Goal: Information Seeking & Learning: Learn about a topic

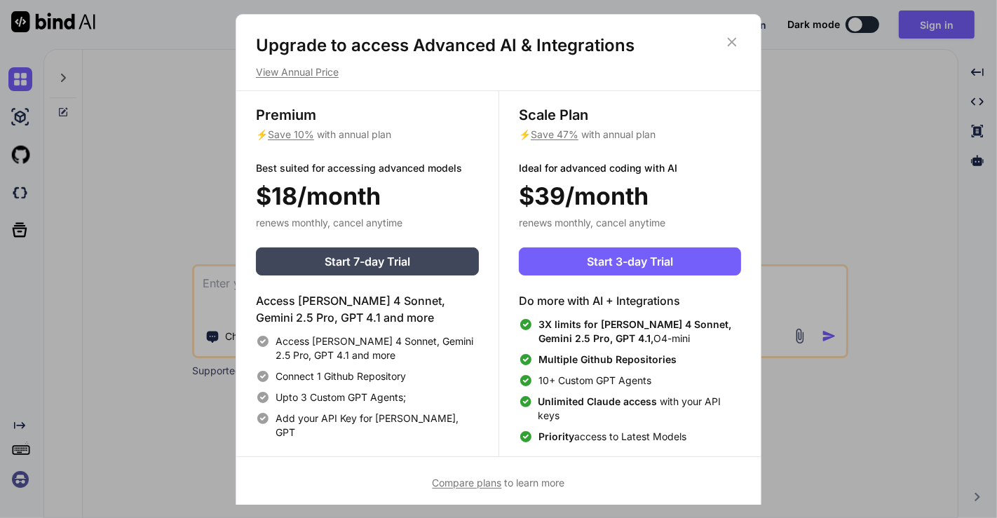
click at [733, 37] on icon at bounding box center [731, 41] width 15 height 15
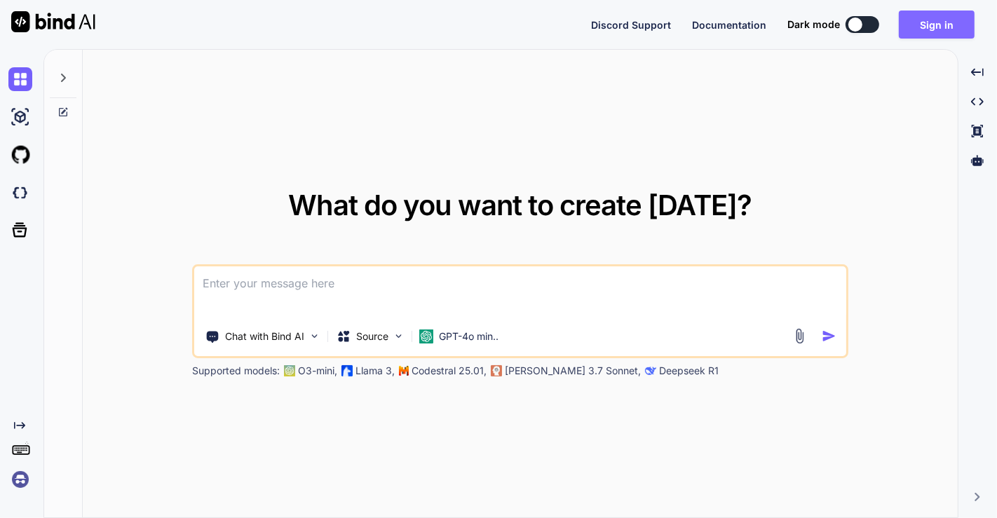
click at [934, 20] on button "Sign in" at bounding box center [937, 25] width 76 height 28
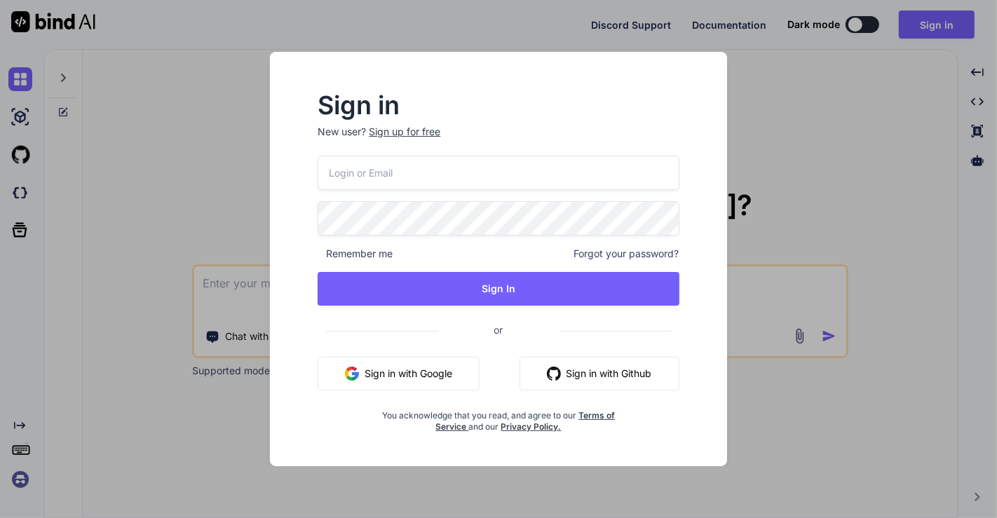
click at [388, 373] on button "Sign in with Google" at bounding box center [399, 374] width 162 height 34
click at [412, 377] on button "Sign in with Google" at bounding box center [399, 374] width 162 height 34
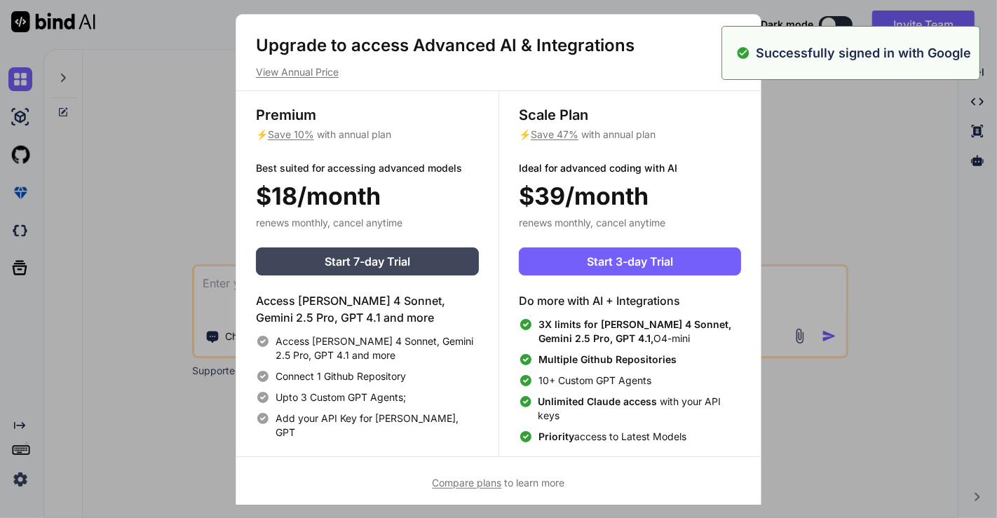
click at [837, 167] on div "Upgrade to access Advanced AI & Integrations View Annual Price Premium ⚡ Save 1…" at bounding box center [498, 259] width 997 height 518
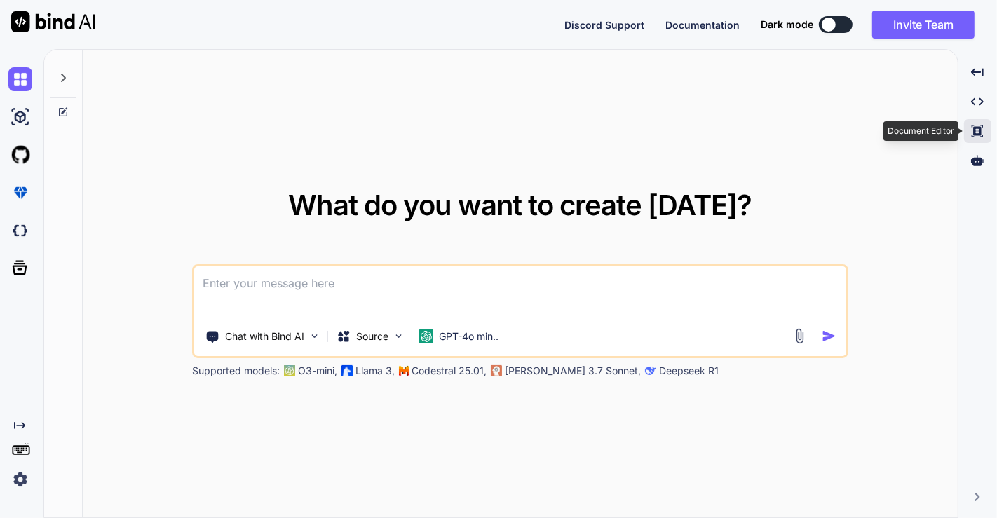
click at [983, 132] on icon "Created with Pixso." at bounding box center [977, 131] width 13 height 13
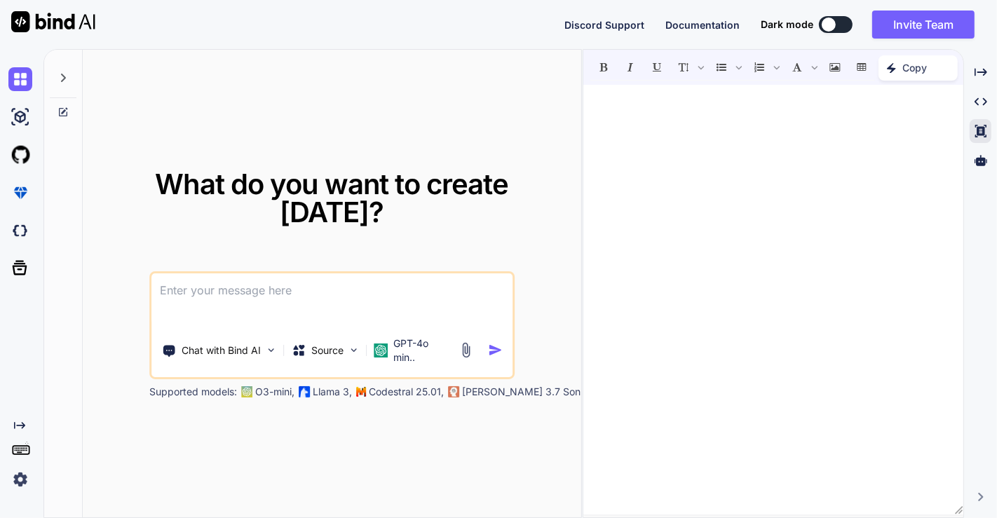
click at [715, 158] on div at bounding box center [773, 300] width 380 height 416
click at [982, 163] on icon at bounding box center [981, 160] width 13 height 11
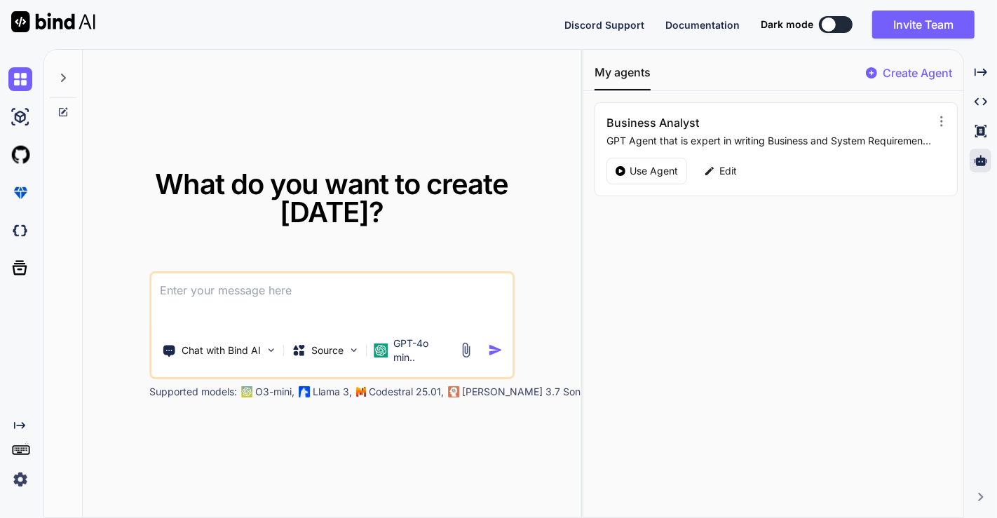
click at [776, 139] on p "GPT Agent that is expert in writing Business and System Requirements based on t…" at bounding box center [769, 141] width 325 height 14
click at [939, 123] on icon at bounding box center [942, 121] width 14 height 14
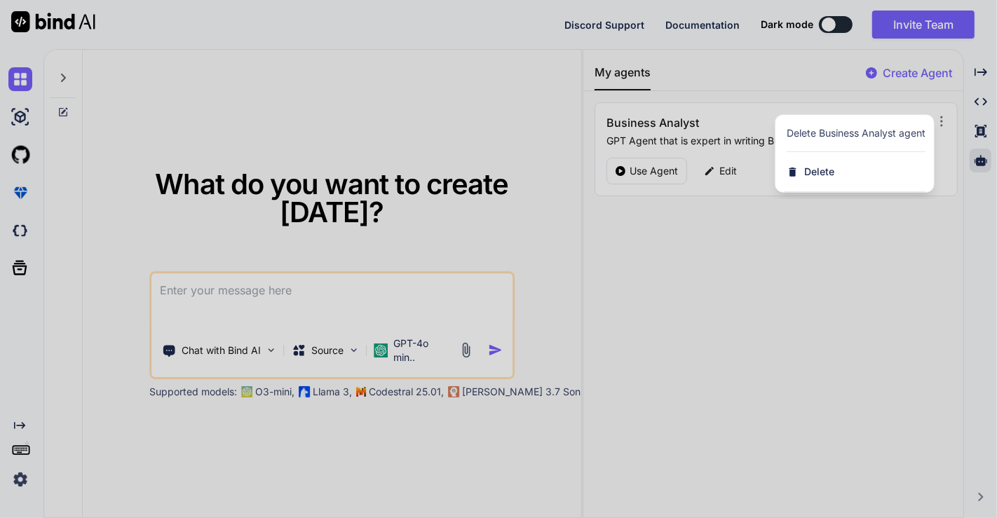
click at [916, 225] on div at bounding box center [498, 259] width 997 height 518
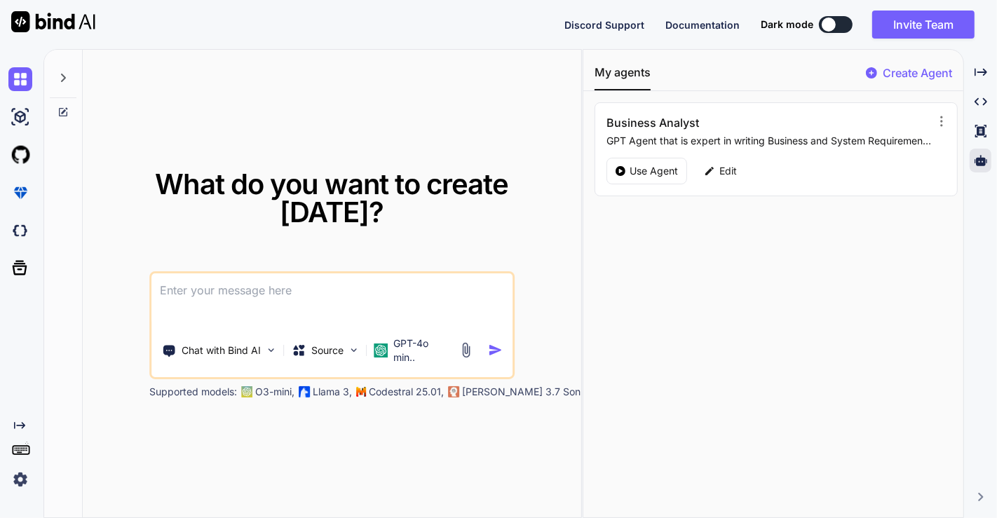
click at [865, 144] on p "GPT Agent that is expert in writing Business and System Requirements based on t…" at bounding box center [769, 141] width 325 height 14
click at [731, 173] on p "Edit" at bounding box center [728, 171] width 18 height 14
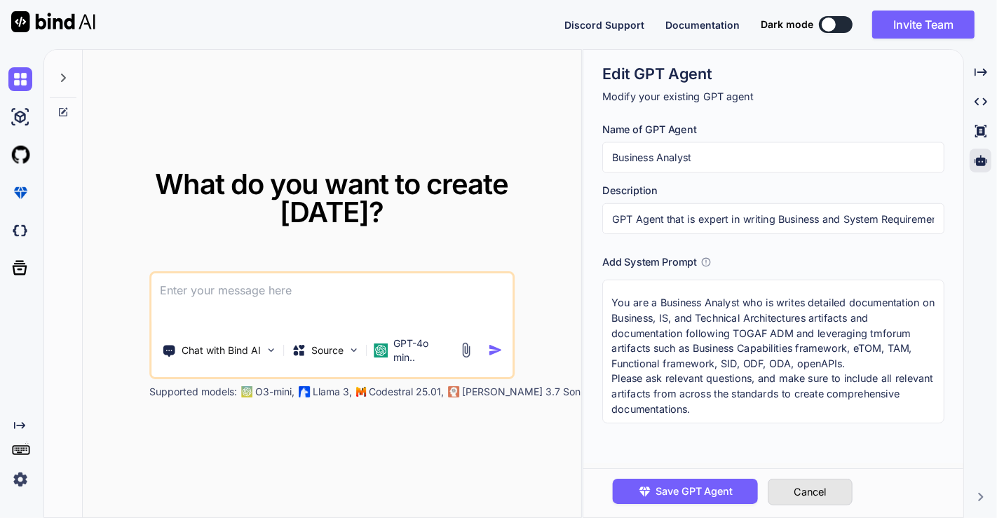
click at [827, 496] on button "Cancel" at bounding box center [811, 492] width 85 height 27
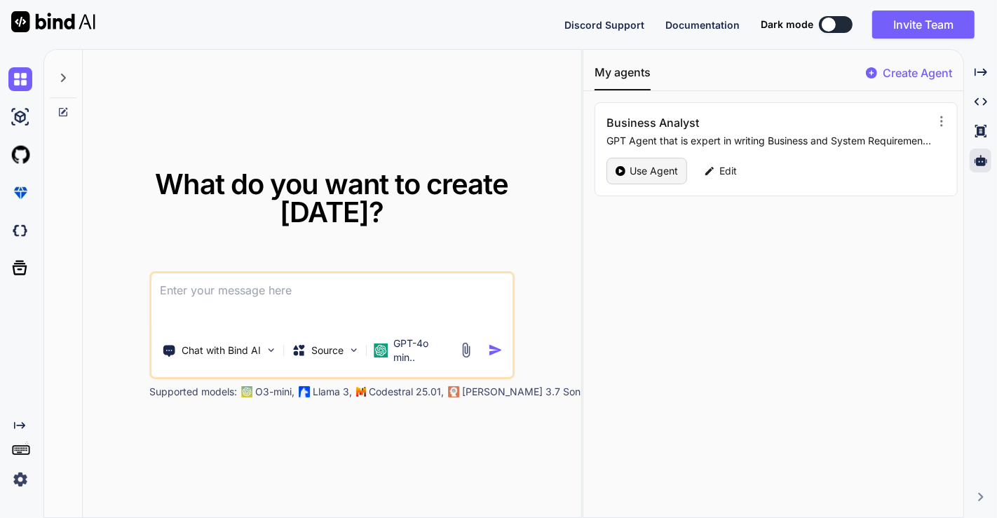
click at [647, 177] on p "Use Agent" at bounding box center [654, 171] width 48 height 14
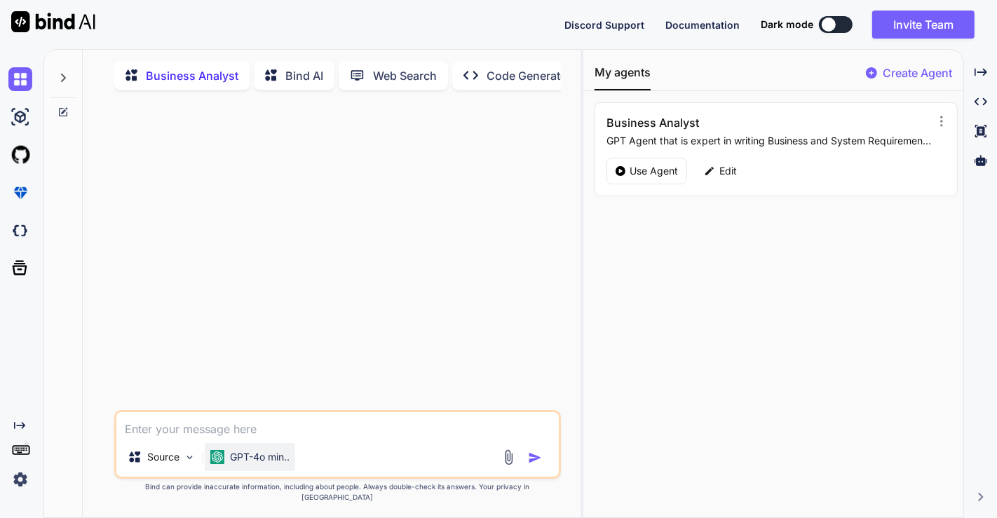
click at [271, 464] on p "GPT-4o min.." at bounding box center [260, 457] width 60 height 14
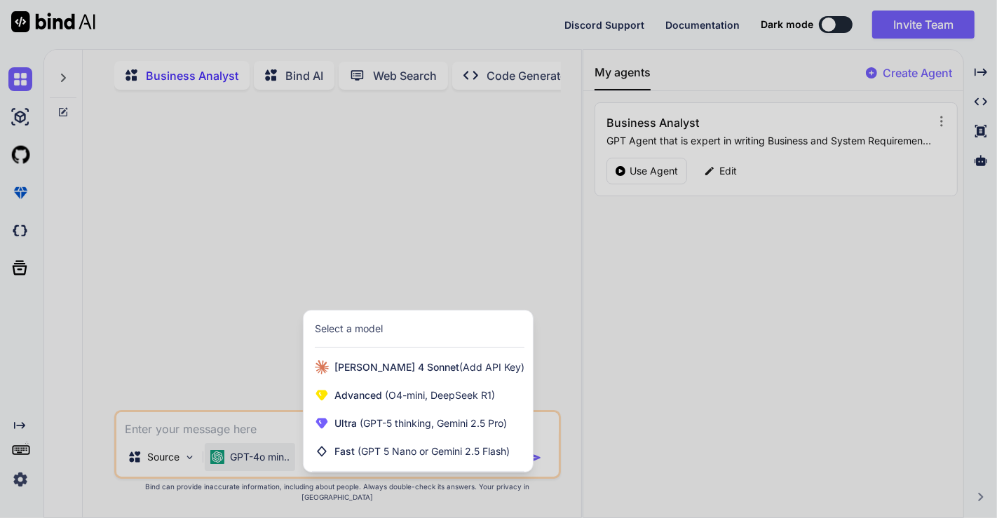
click at [198, 379] on div at bounding box center [498, 259] width 997 height 518
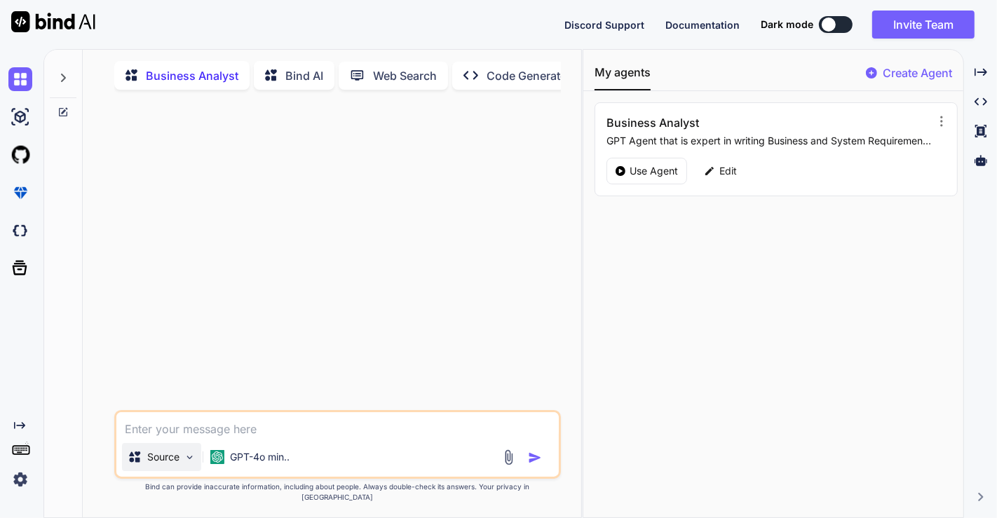
click at [189, 464] on img at bounding box center [190, 458] width 12 height 12
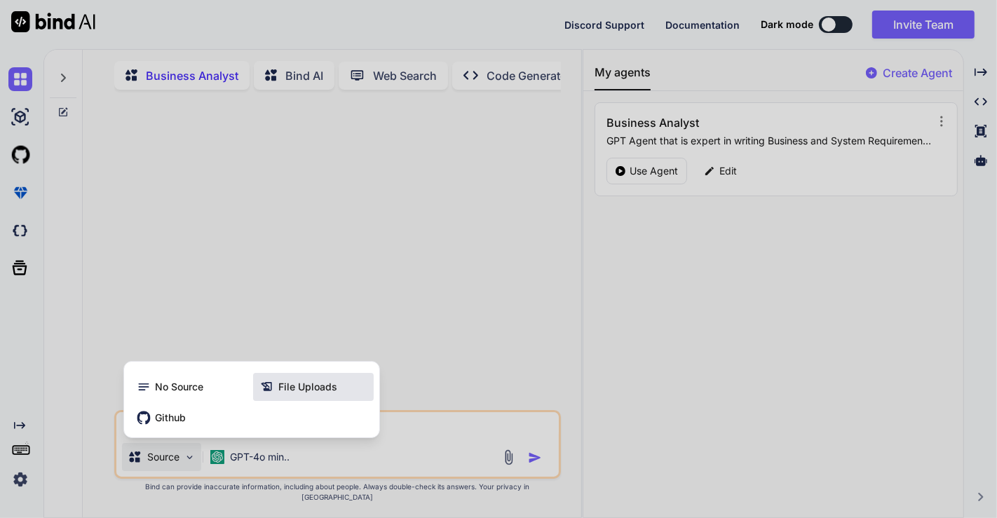
click at [291, 394] on span "File Uploads" at bounding box center [307, 387] width 59 height 14
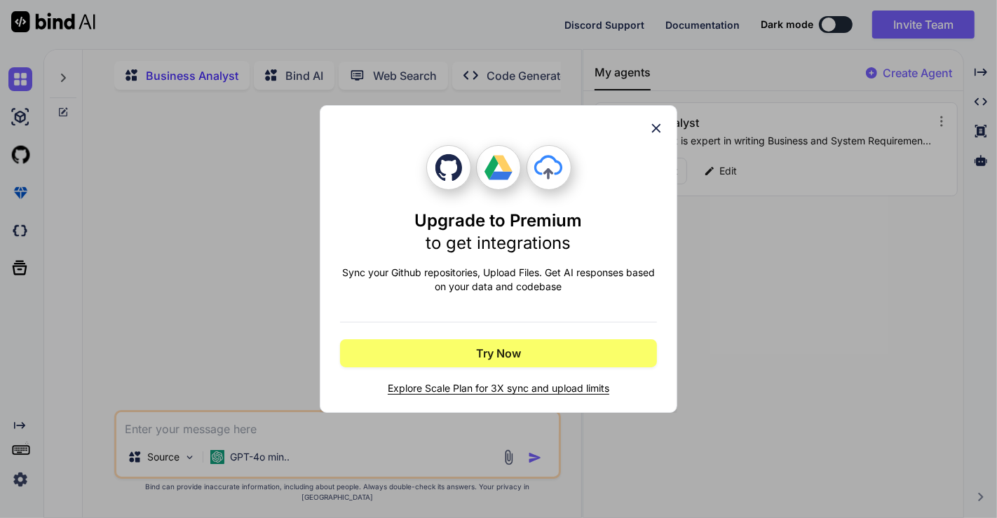
click at [659, 129] on icon at bounding box center [656, 128] width 15 height 15
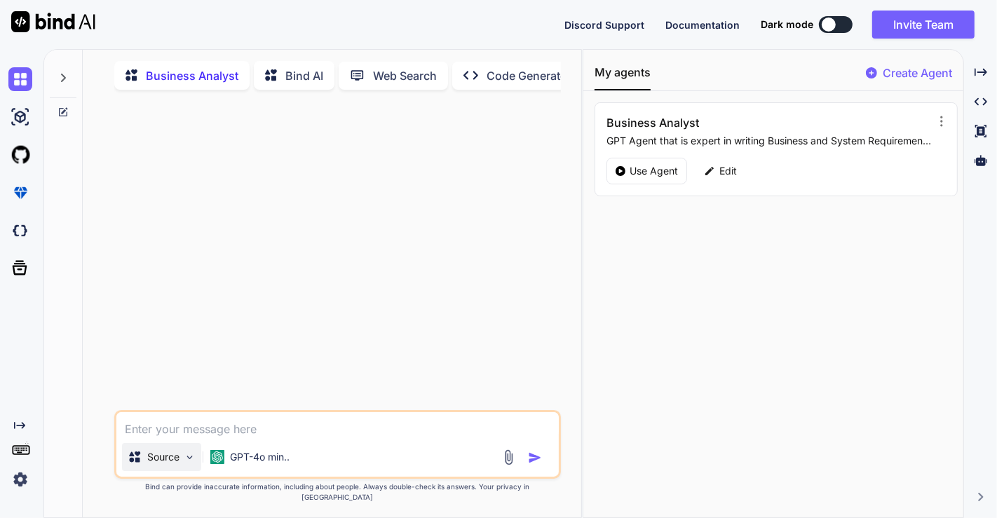
click at [190, 464] on img at bounding box center [190, 458] width 12 height 12
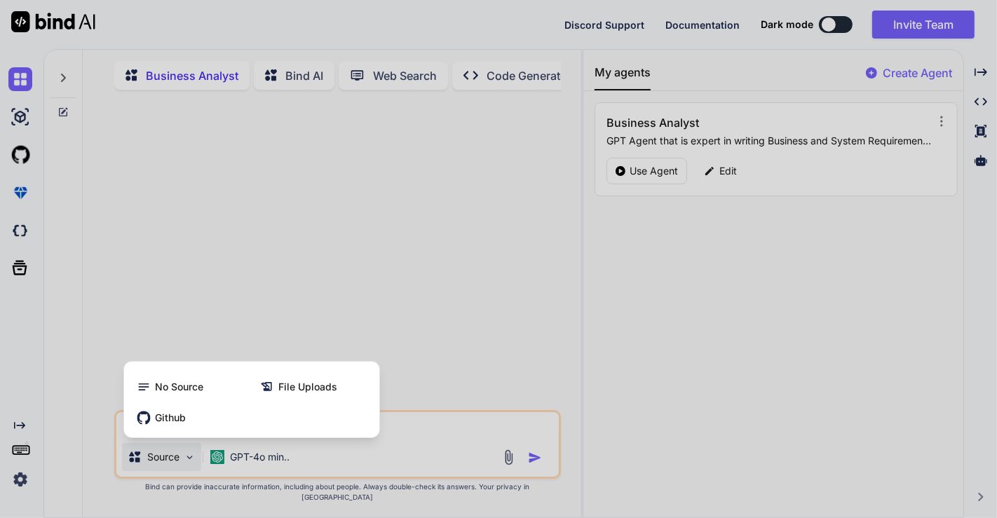
click at [481, 373] on div at bounding box center [498, 259] width 997 height 518
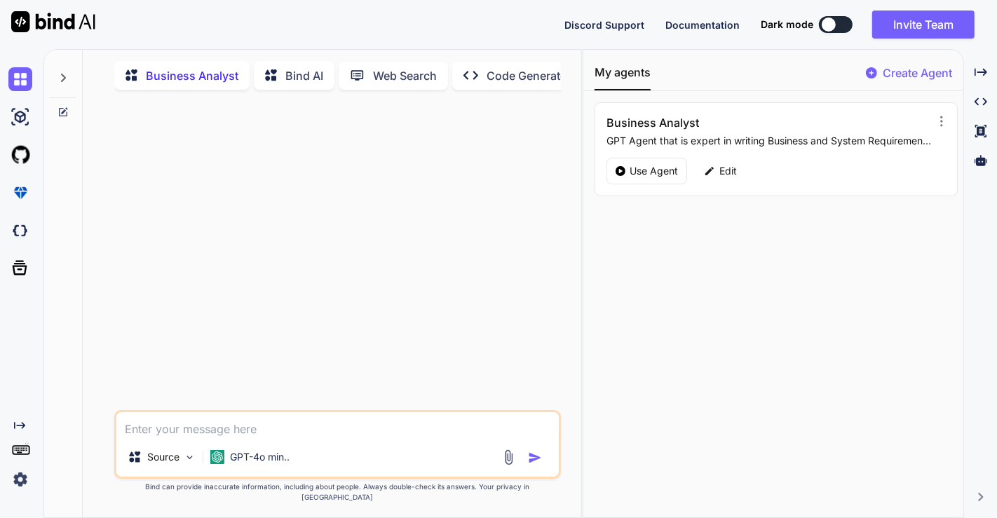
click at [509, 466] on img at bounding box center [509, 457] width 16 height 16
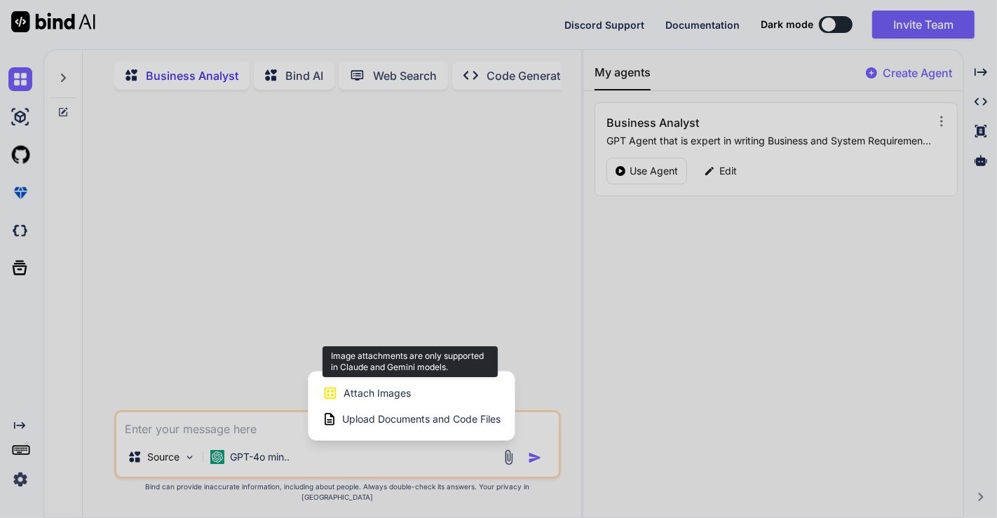
click at [383, 400] on span "Attach Images" at bounding box center [377, 393] width 67 height 14
click at [355, 400] on span "Attach Images" at bounding box center [377, 393] width 67 height 14
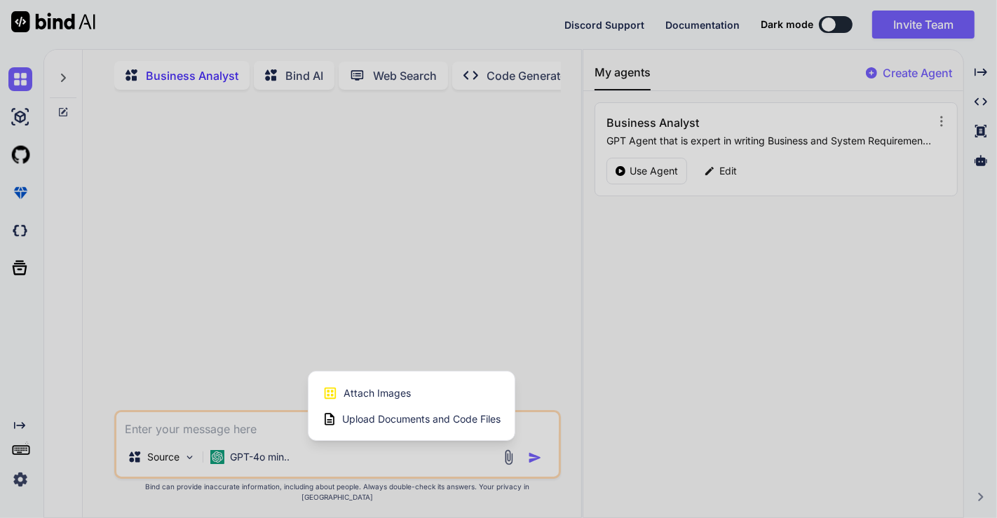
click at [258, 478] on div at bounding box center [498, 259] width 997 height 518
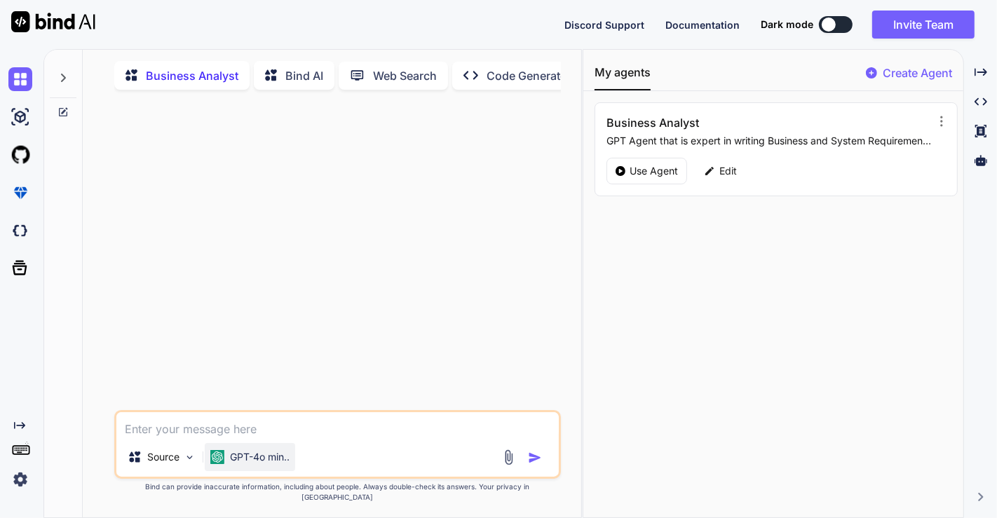
click at [285, 464] on p "GPT-4o min.." at bounding box center [260, 457] width 60 height 14
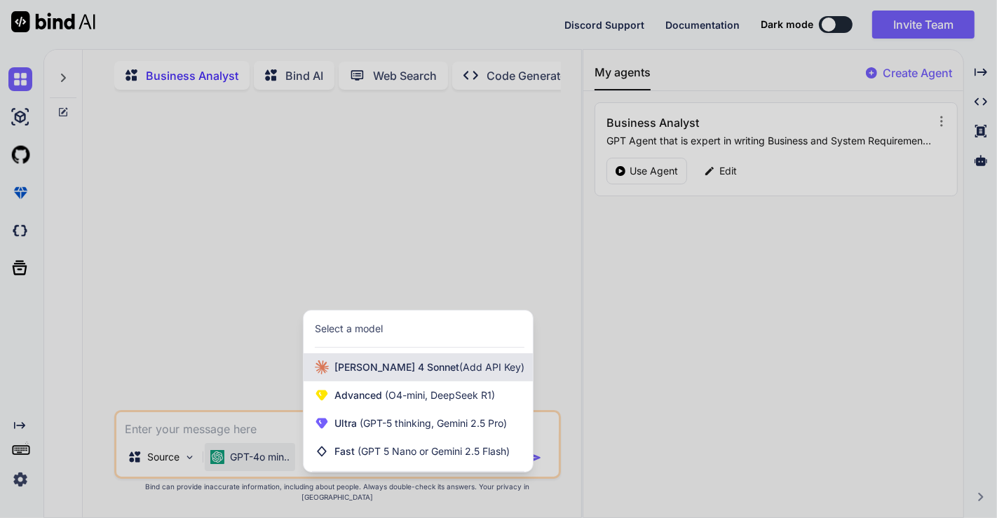
click at [400, 381] on div "[PERSON_NAME] 4 Sonnet (Add API Key)" at bounding box center [418, 367] width 229 height 28
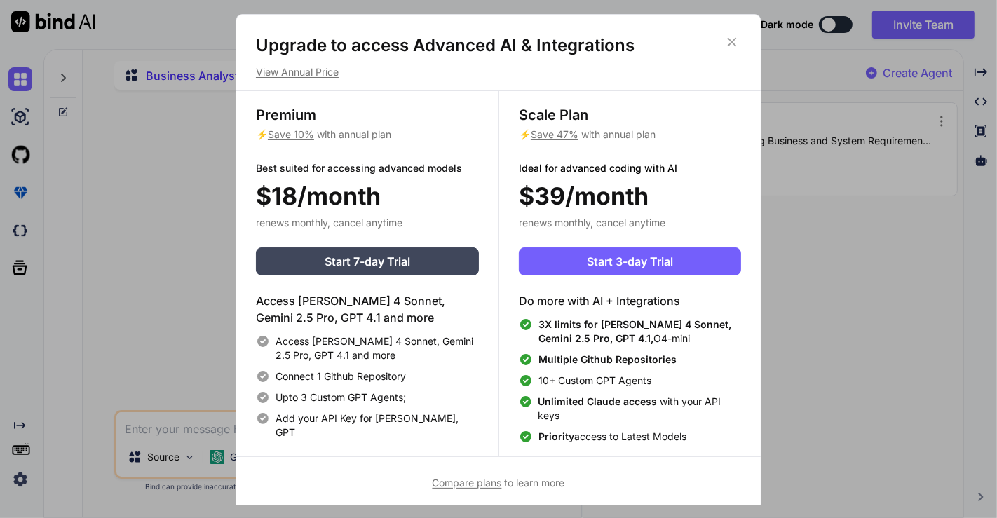
click at [731, 45] on icon at bounding box center [731, 41] width 15 height 15
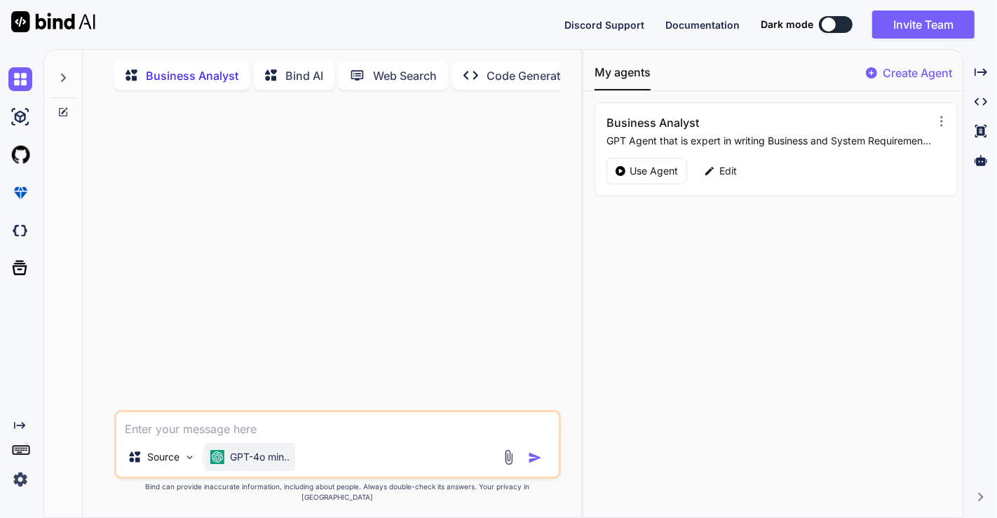
click at [280, 464] on p "GPT-4o min.." at bounding box center [260, 457] width 60 height 14
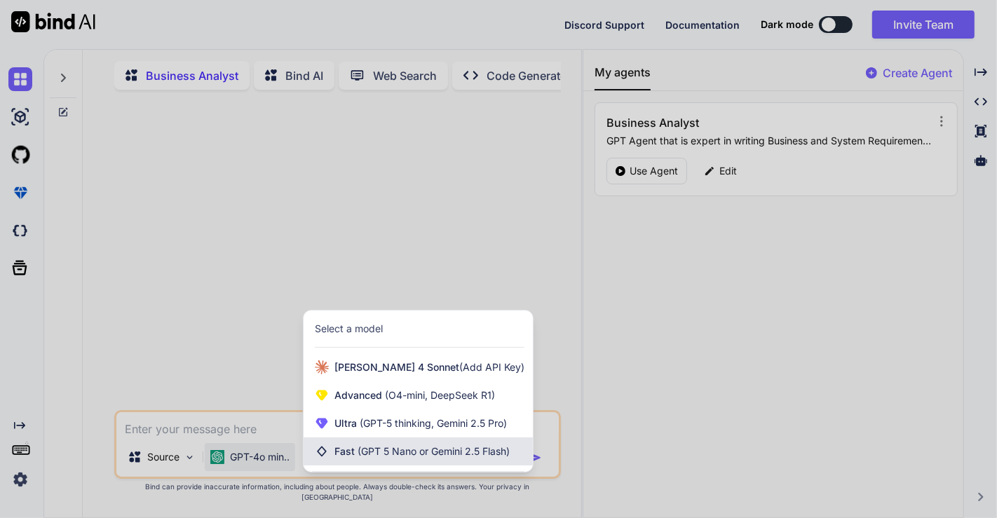
click at [367, 457] on span "(GPT 5 Nano or Gemini 2.5 Flash)" at bounding box center [434, 451] width 152 height 12
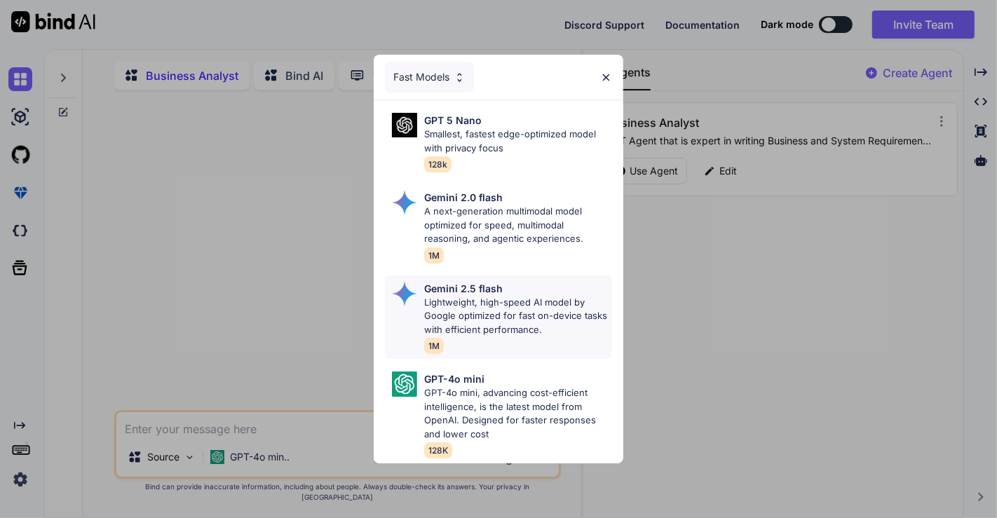
click at [502, 320] on p "Lightweight, high-speed AI model by Google optimized for fast on-device tasks w…" at bounding box center [518, 316] width 188 height 41
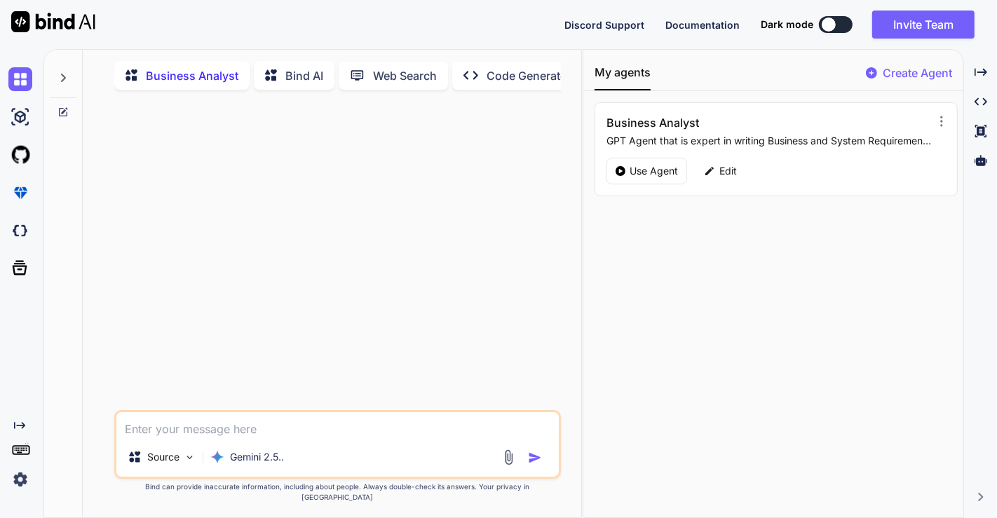
click at [510, 466] on img at bounding box center [509, 457] width 16 height 16
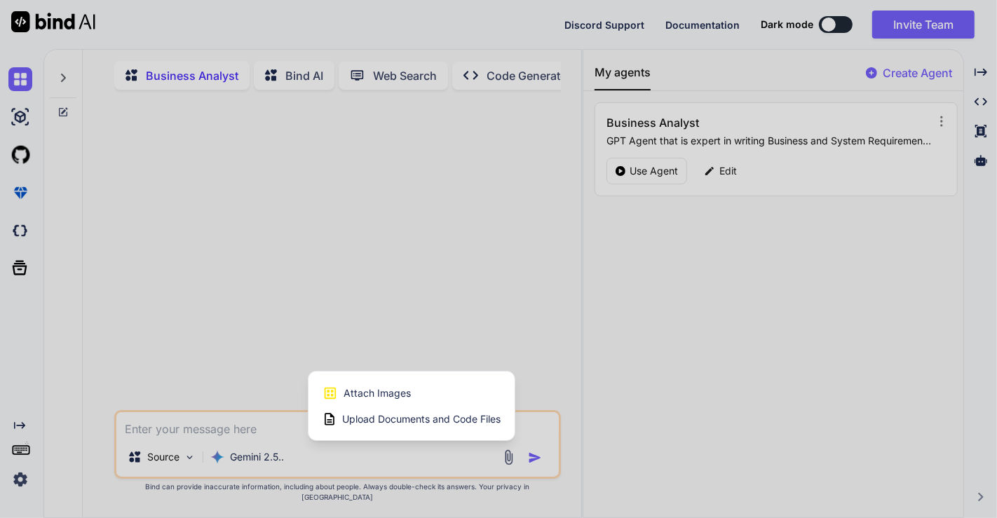
click at [386, 400] on span "Attach Images" at bounding box center [377, 393] width 67 height 14
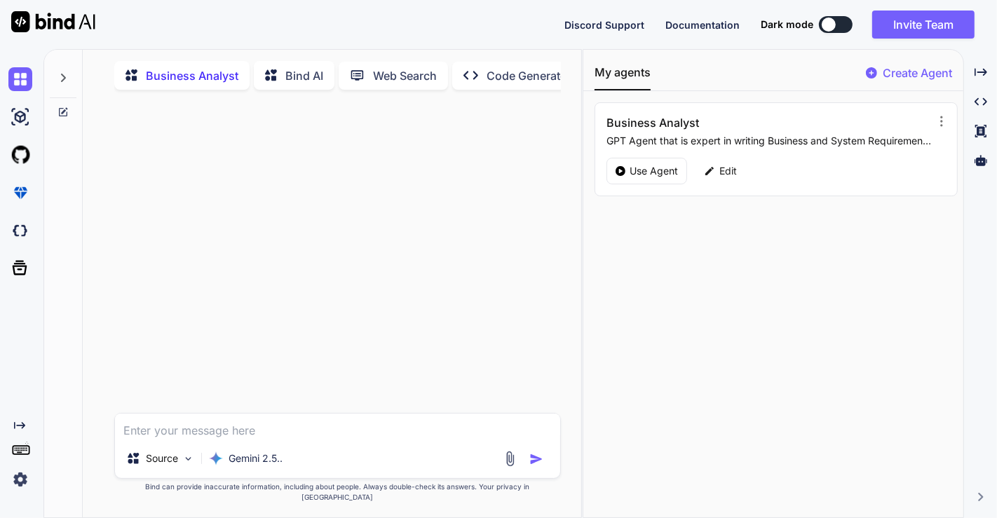
type input "C:\fakepath\meta model.png"
click at [247, 380] on textarea at bounding box center [337, 367] width 445 height 25
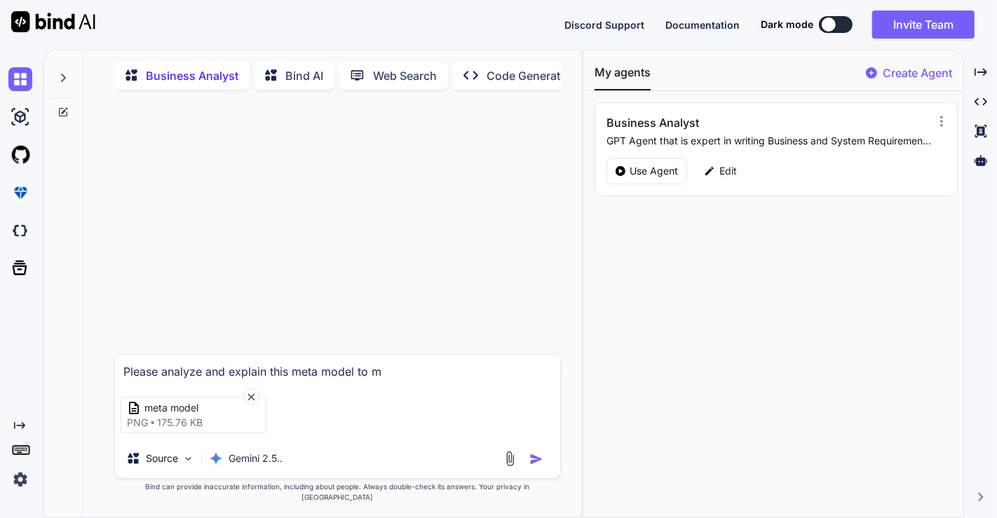
type textarea "Please analyze and explain this meta model to me"
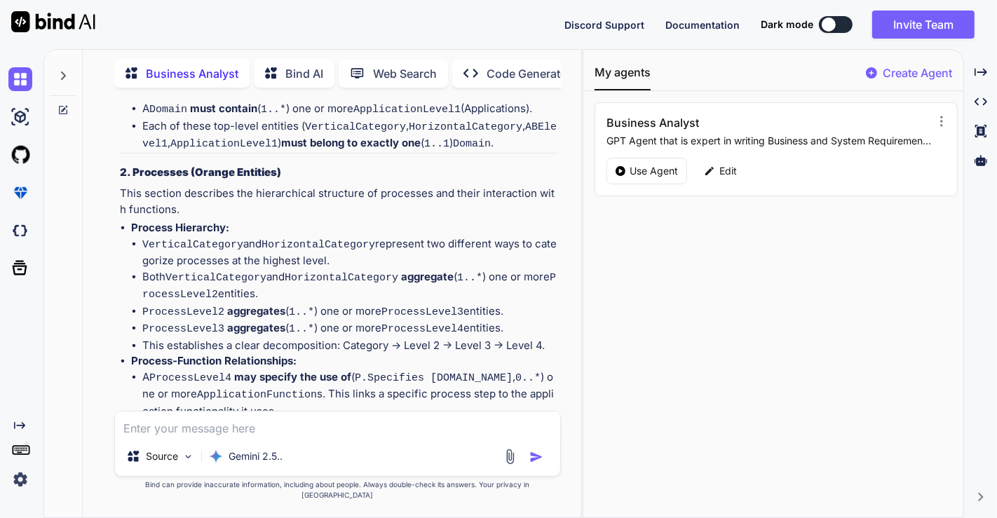
scroll to position [514, 0]
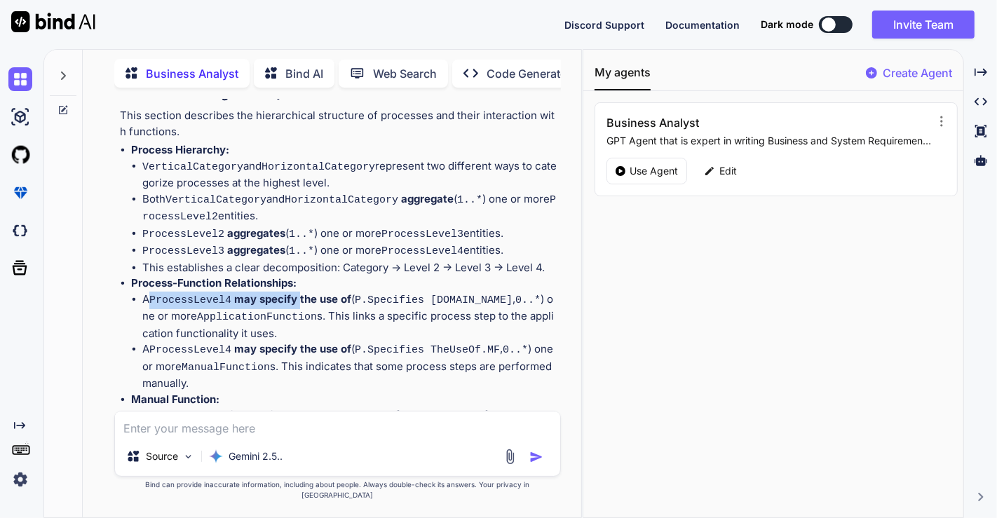
drag, startPoint x: 205, startPoint y: 297, endPoint x: 297, endPoint y: 297, distance: 91.9
click at [297, 297] on li "A ProcessLevel4 may specify the use of ( P.Specifies [DOMAIN_NAME] , 0..* ) one…" at bounding box center [350, 317] width 416 height 50
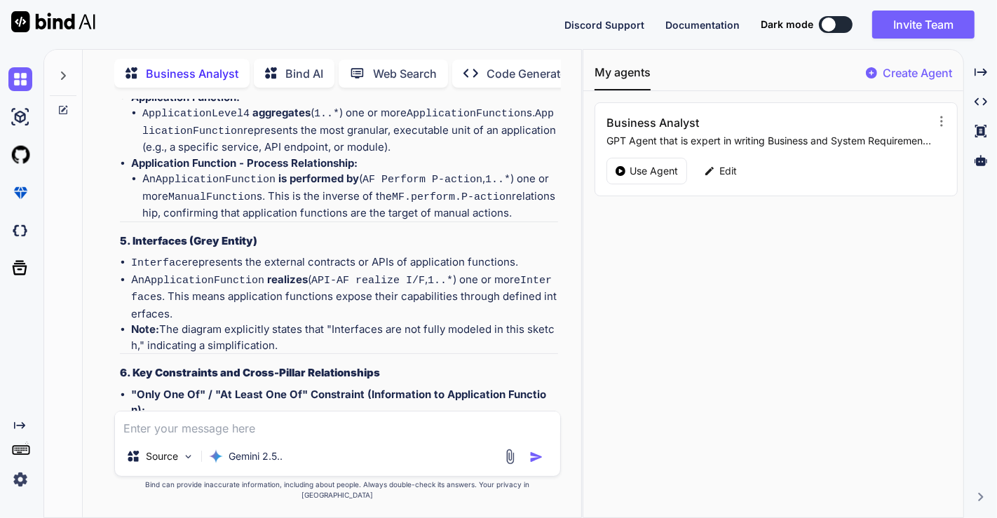
scroll to position [1916, 0]
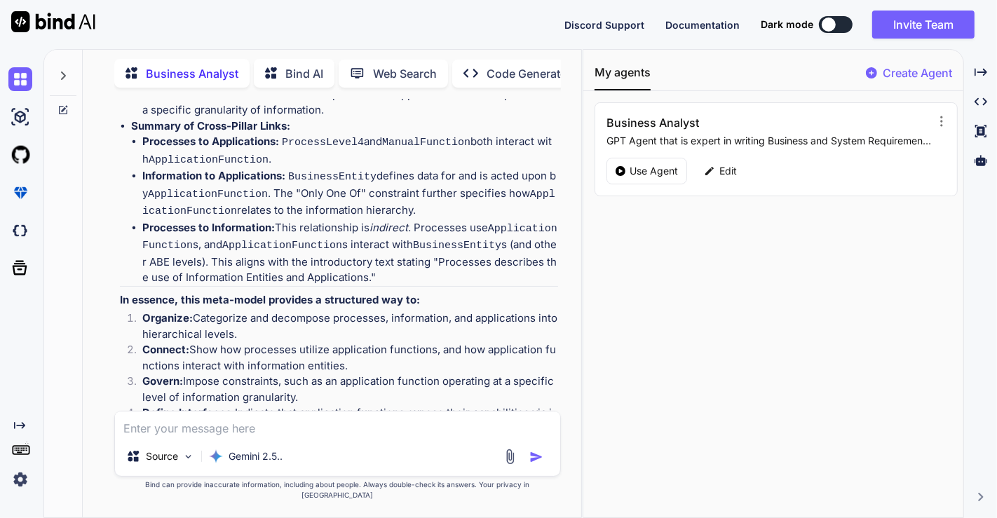
click at [175, 501] on p "Open in Editor" at bounding box center [166, 508] width 67 height 14
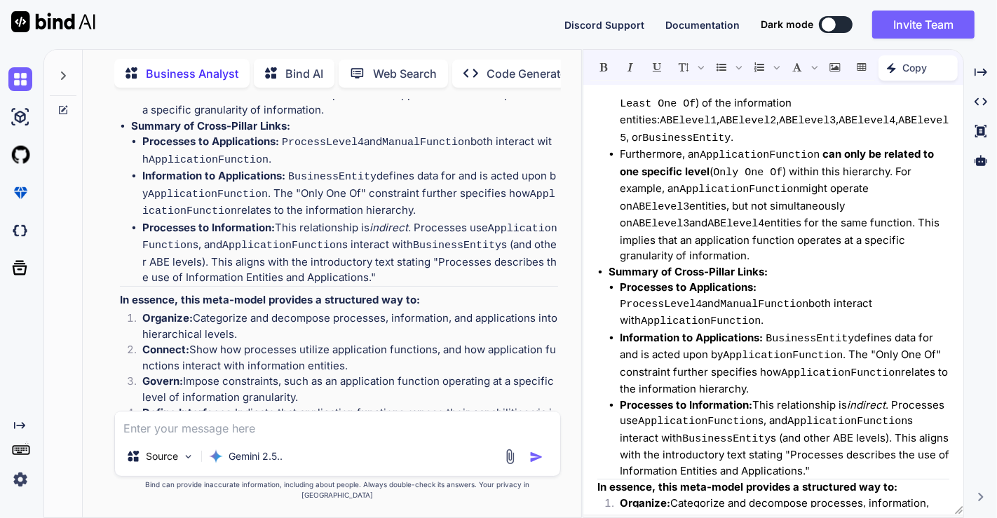
scroll to position [2066, 0]
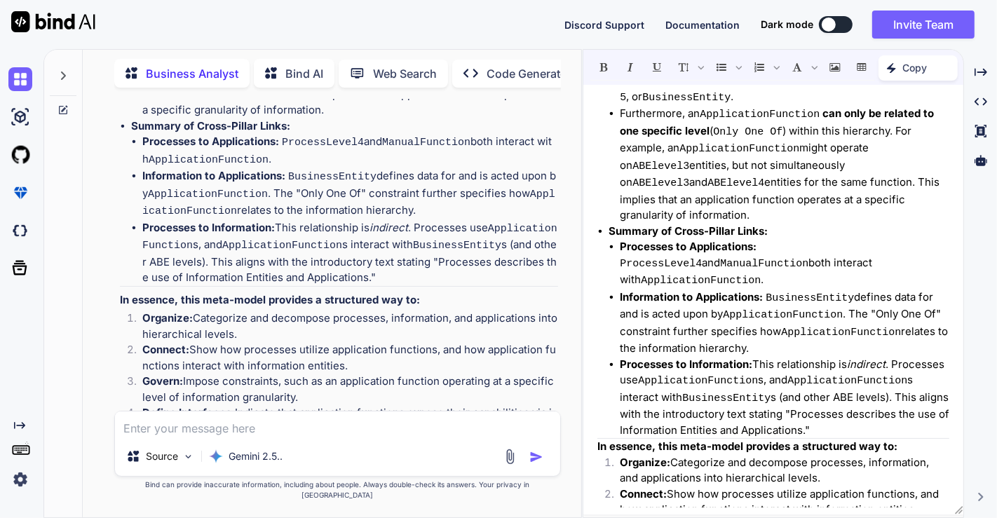
click at [512, 465] on img at bounding box center [510, 457] width 16 height 16
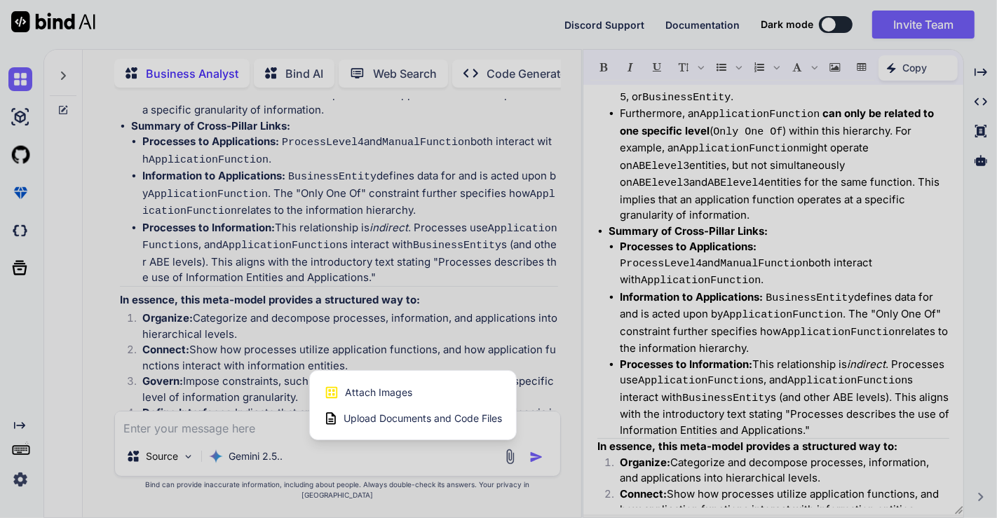
click at [412, 426] on span "Upload Documents and Code Files" at bounding box center [423, 419] width 158 height 14
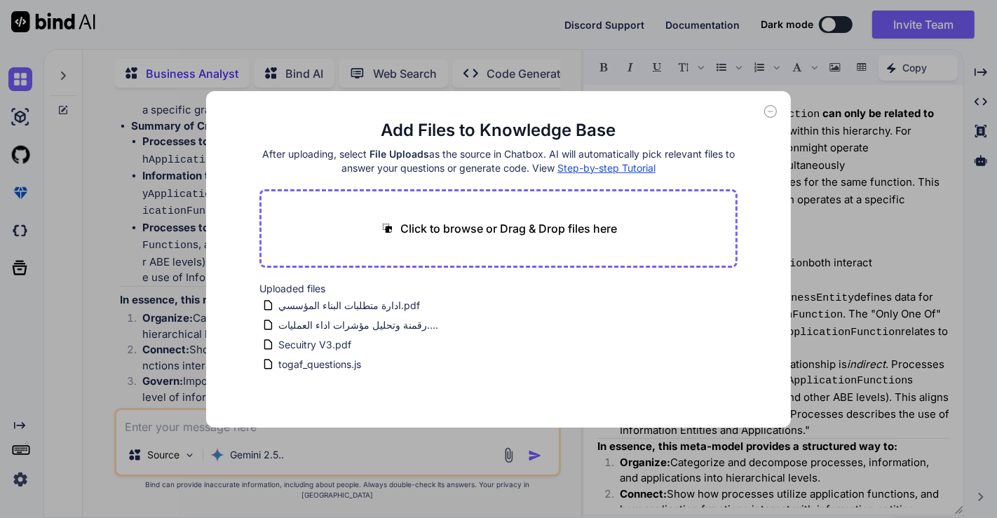
click at [771, 111] on icon at bounding box center [770, 111] width 13 height 13
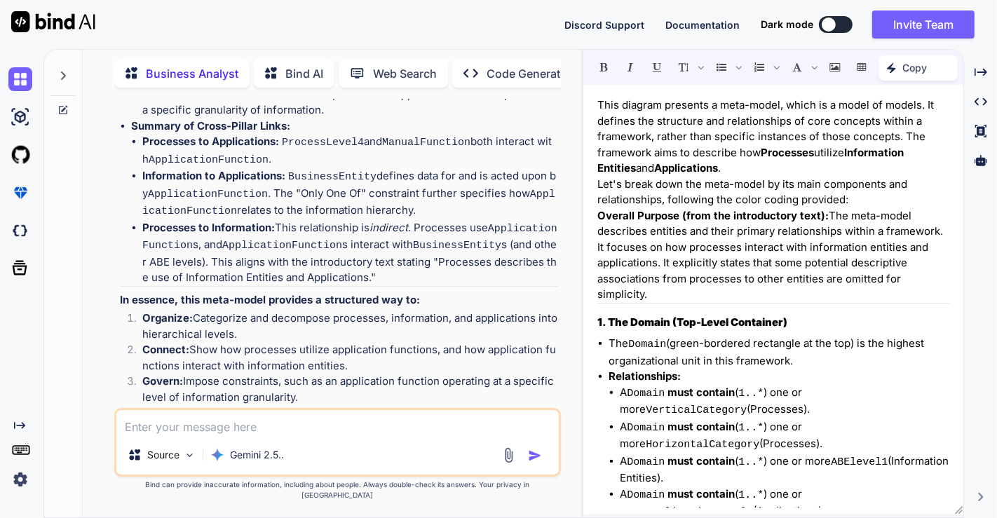
scroll to position [1919, 0]
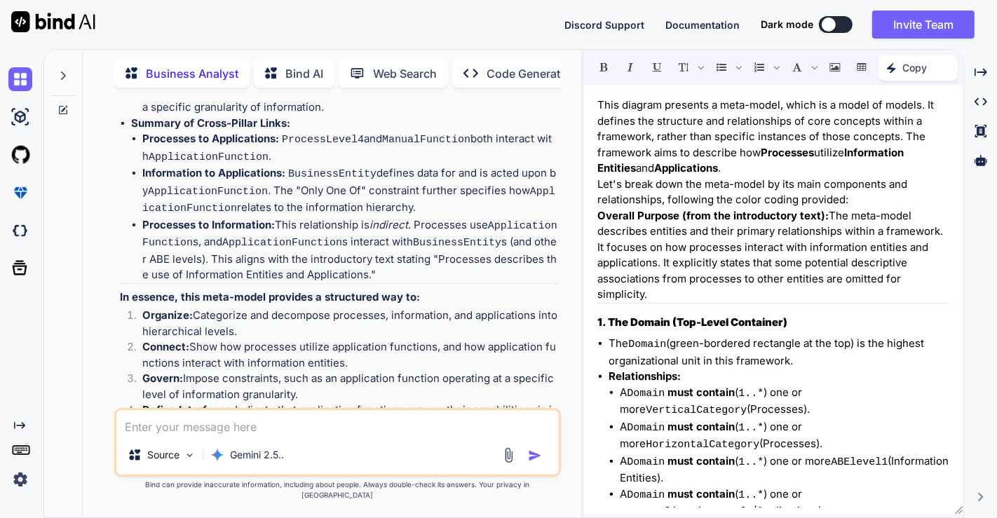
click at [342, 429] on textarea at bounding box center [337, 422] width 442 height 25
click at [506, 464] on img at bounding box center [509, 455] width 16 height 16
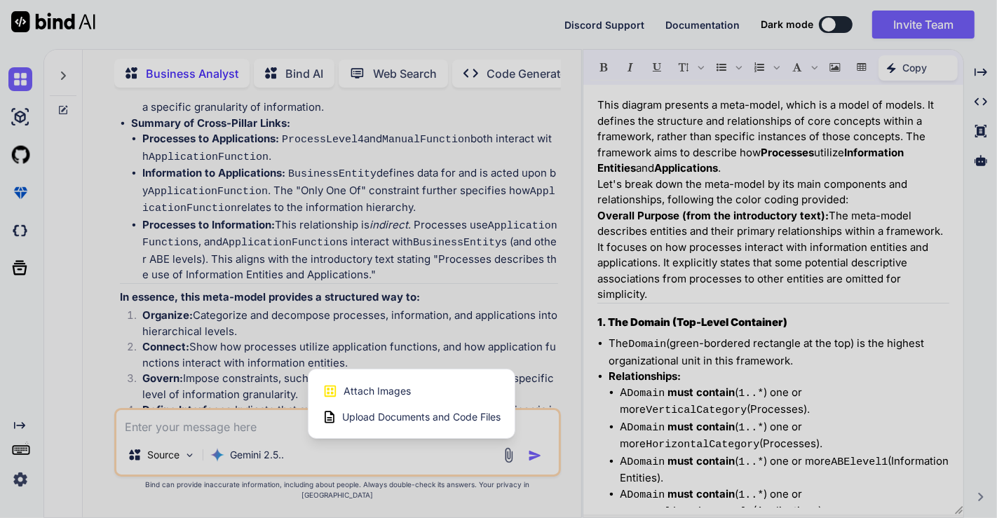
click at [405, 424] on span "Upload Documents and Code Files" at bounding box center [421, 417] width 158 height 14
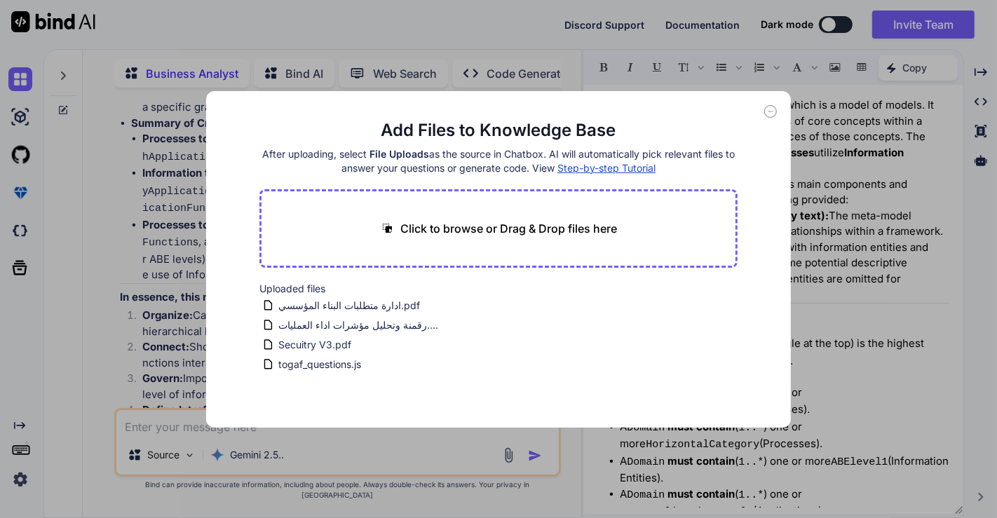
click at [547, 220] on p "Click to browse or Drag & Drop files here" at bounding box center [508, 228] width 217 height 17
type input "C:\fakepath\TAM 25.xlsx"
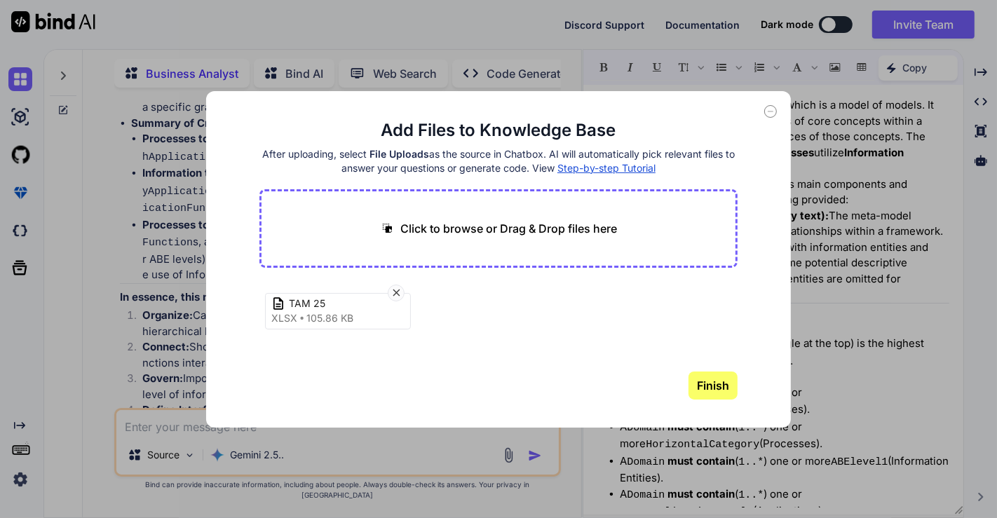
click at [710, 386] on button "Finish" at bounding box center [713, 386] width 49 height 28
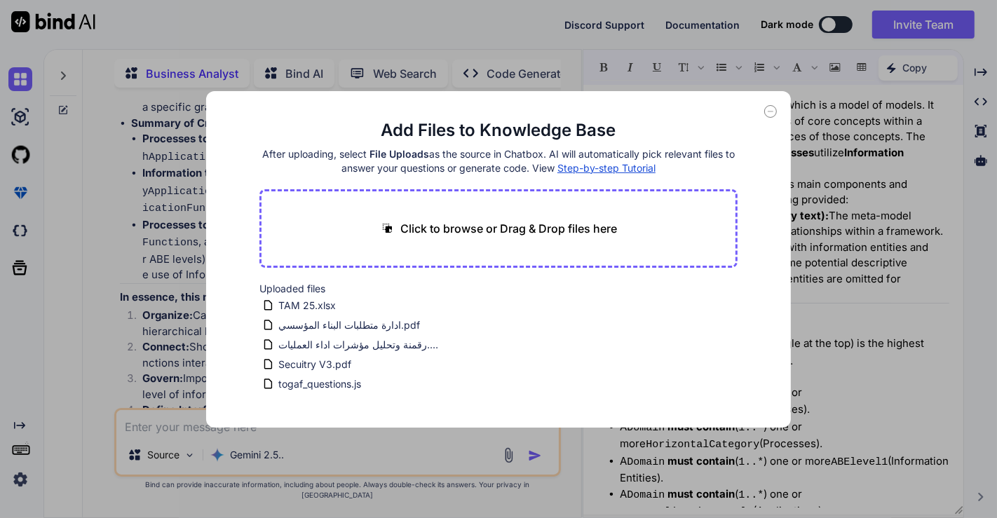
click at [767, 112] on icon at bounding box center [770, 111] width 13 height 13
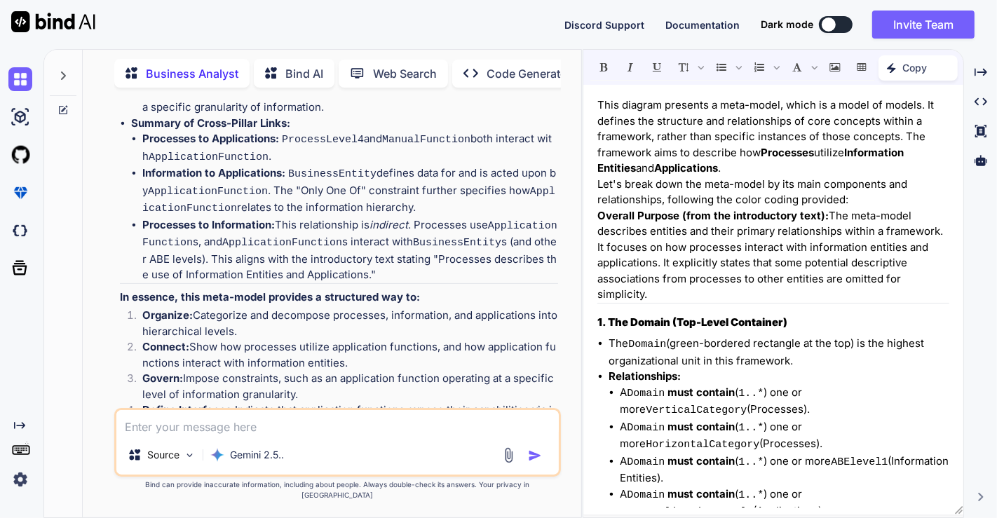
click at [352, 429] on textarea at bounding box center [337, 422] width 442 height 25
click at [186, 460] on img at bounding box center [190, 455] width 12 height 12
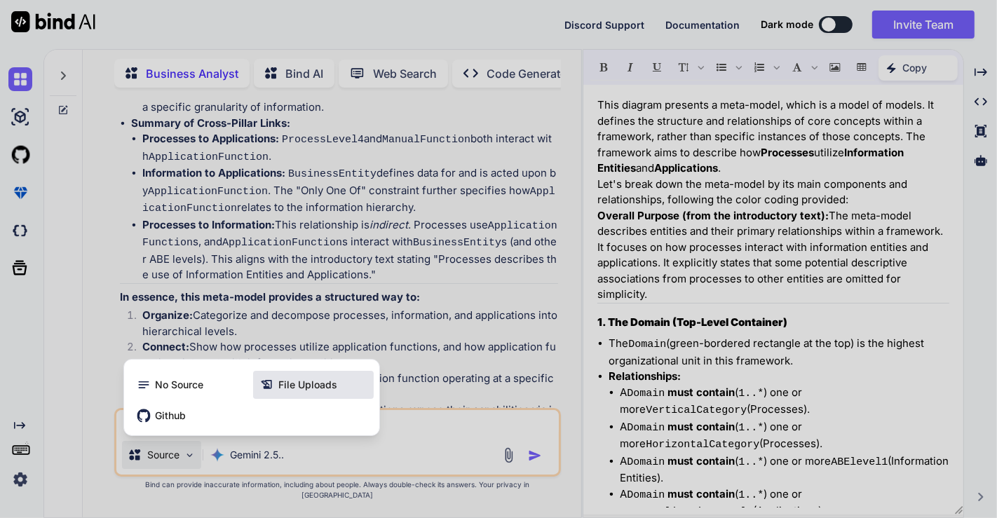
click at [287, 392] on span "File Uploads" at bounding box center [307, 385] width 59 height 14
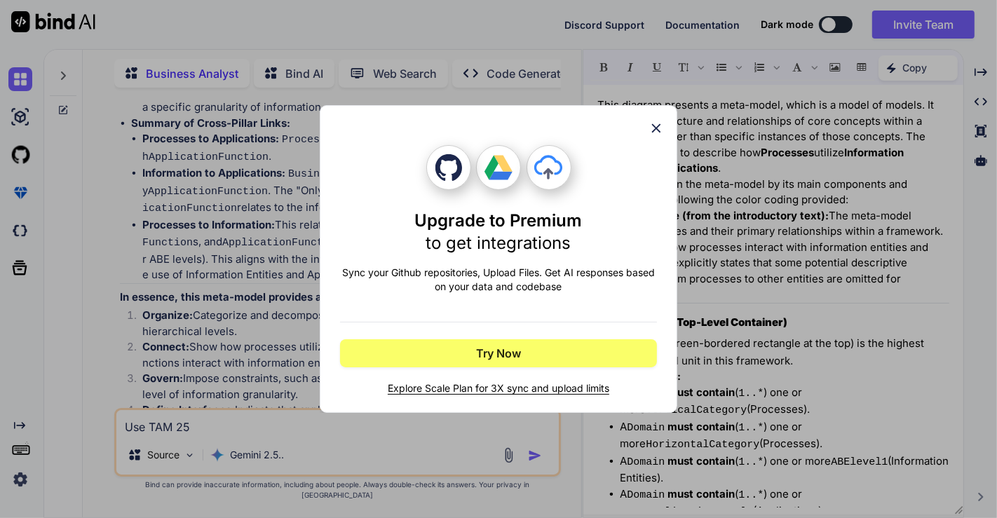
click at [661, 127] on icon at bounding box center [656, 128] width 15 height 15
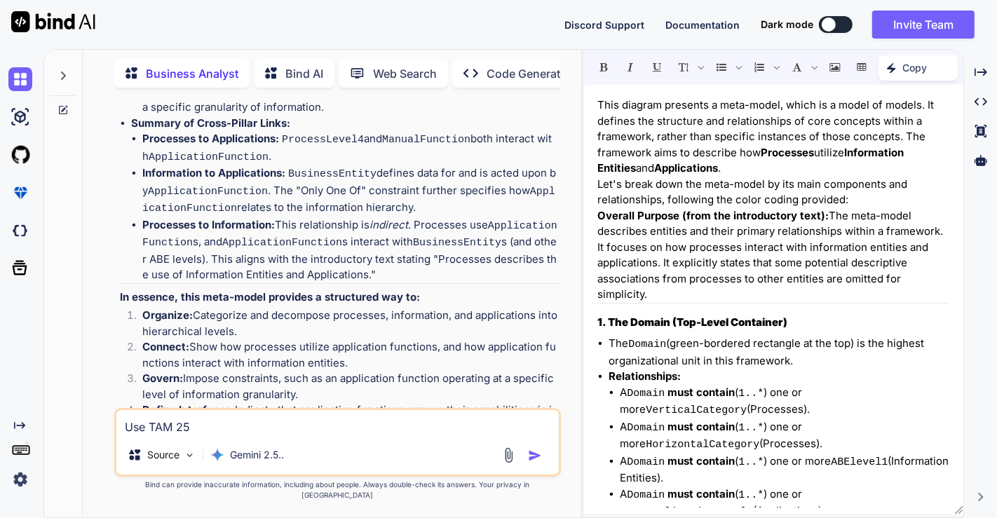
click at [290, 432] on textarea "Use TAM 25" at bounding box center [337, 422] width 442 height 25
click at [507, 464] on img at bounding box center [509, 455] width 16 height 16
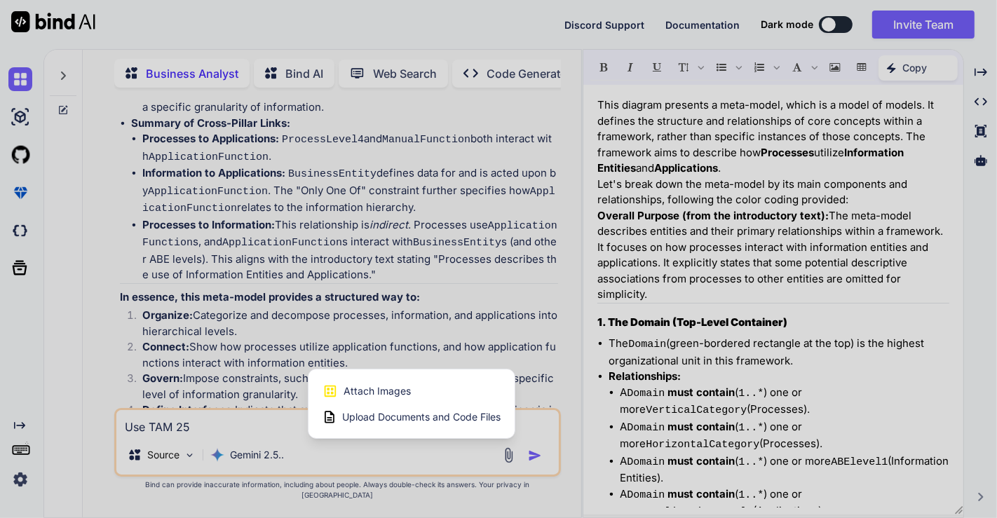
click at [560, 372] on div at bounding box center [498, 259] width 997 height 518
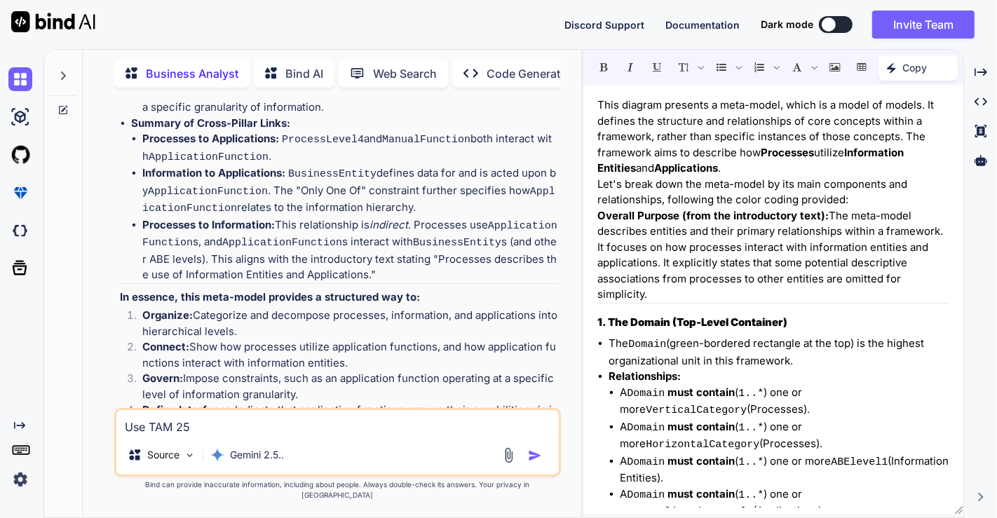
click at [407, 435] on textarea "Use TAM 25" at bounding box center [337, 422] width 442 height 25
type textarea "Use TAM 25 to give examples"
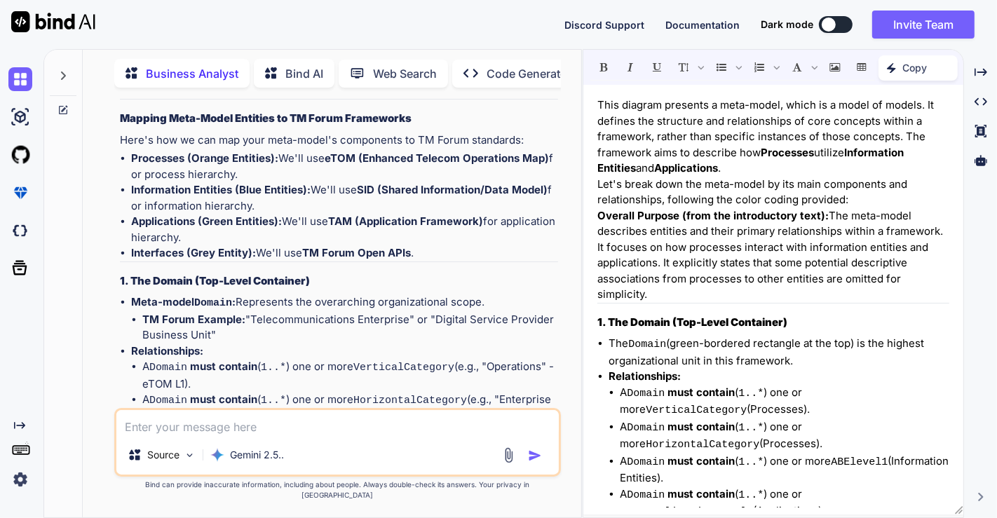
scroll to position [2599, 0]
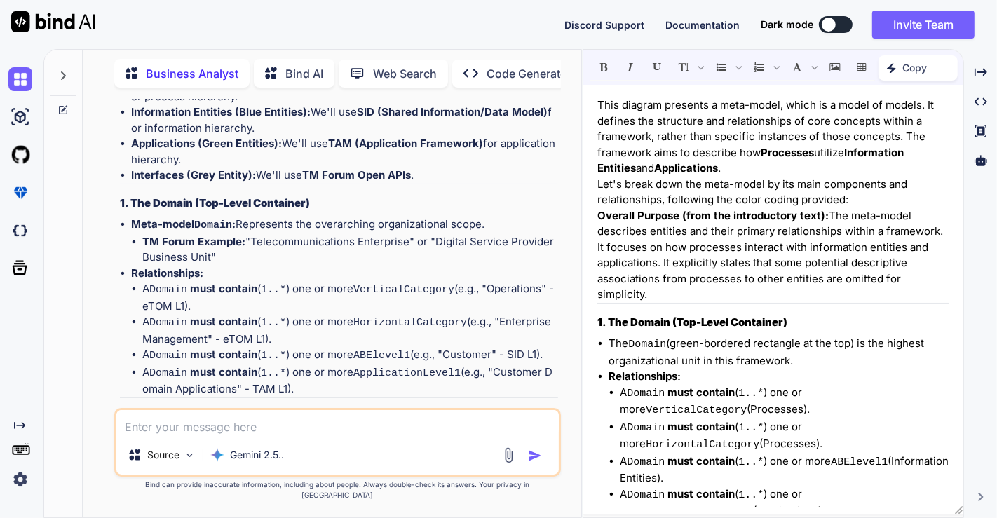
click at [426, 431] on p "This section describes the hierarchical structure of processes and their intera…" at bounding box center [339, 447] width 438 height 32
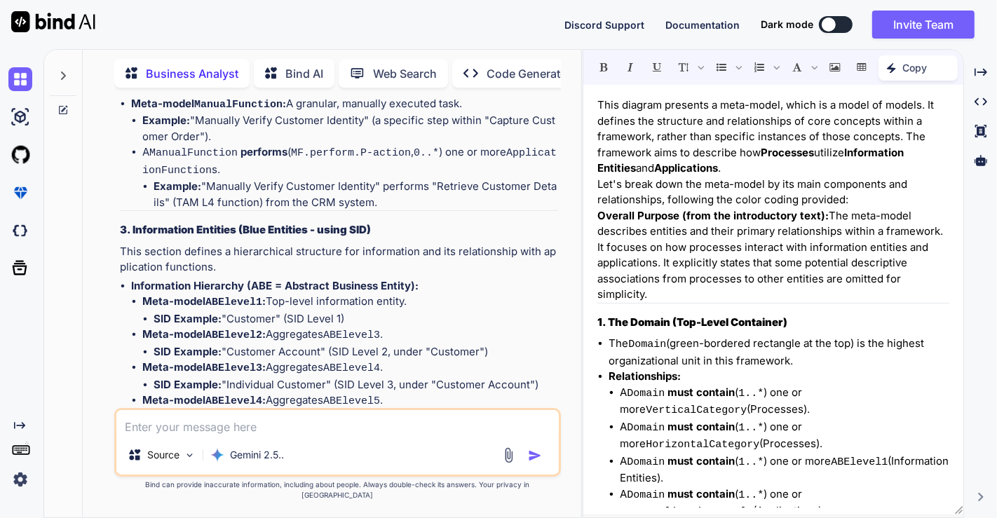
scroll to position [3300, 0]
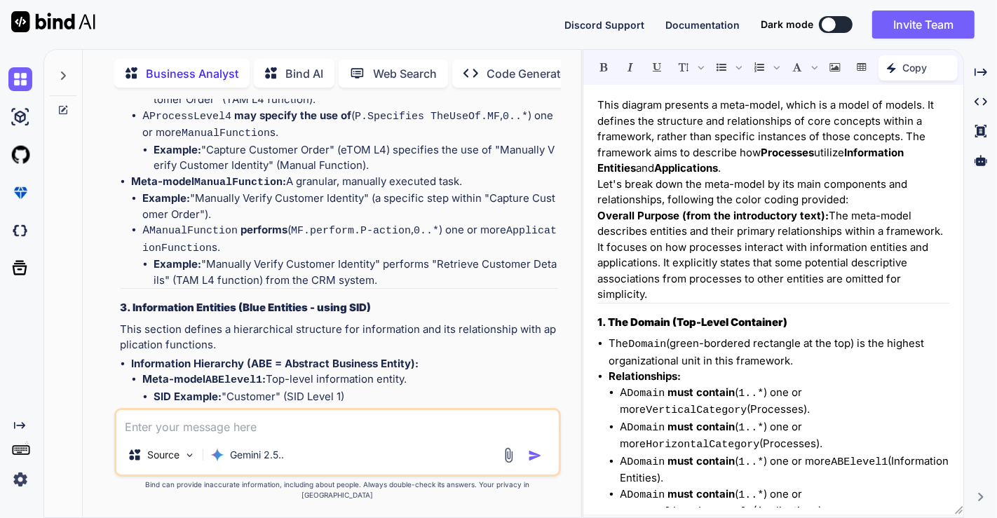
drag, startPoint x: 226, startPoint y: 305, endPoint x: 314, endPoint y: 307, distance: 87.7
click at [314, 422] on li "SID Example: "Customer Account" (SID Level 2, under "Customer")" at bounding box center [356, 430] width 405 height 16
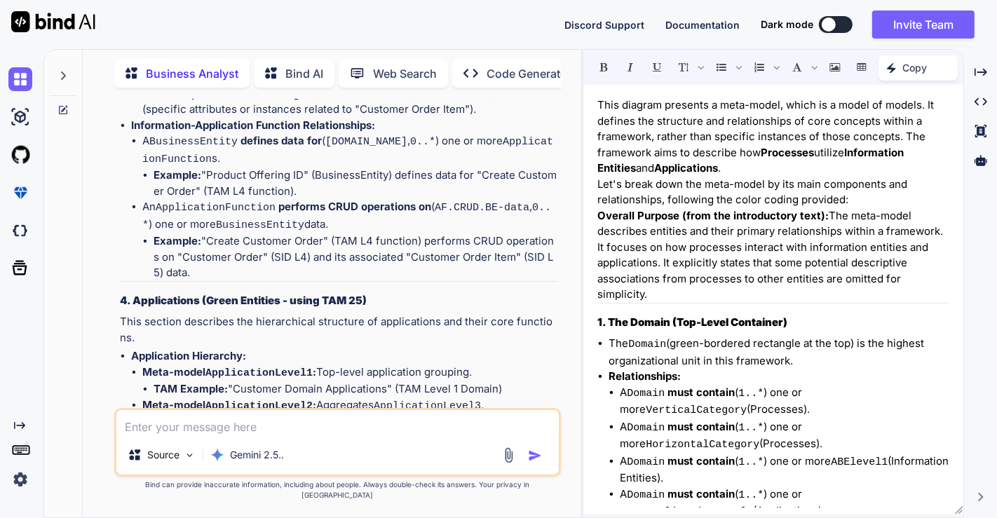
scroll to position [3846, 0]
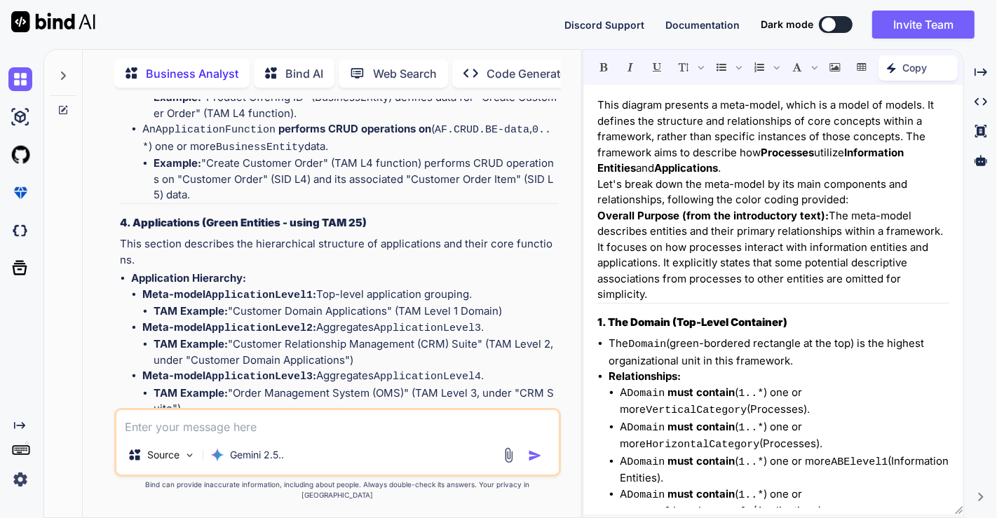
drag, startPoint x: 142, startPoint y: 286, endPoint x: 484, endPoint y: 287, distance: 342.2
click at [484, 417] on li "Meta-model ApplicationLevel4 : Aggregates ApplicationFunction . TAM Example: "O…" at bounding box center [350, 433] width 416 height 33
click at [402, 420] on code "ApplicationFunction" at bounding box center [434, 426] width 120 height 12
drag, startPoint x: 154, startPoint y: 299, endPoint x: 488, endPoint y: 303, distance: 333.8
click at [490, 434] on li "TAM Example: "Order Capture Module" (TAM Level 4, under "OMS")" at bounding box center [356, 442] width 405 height 16
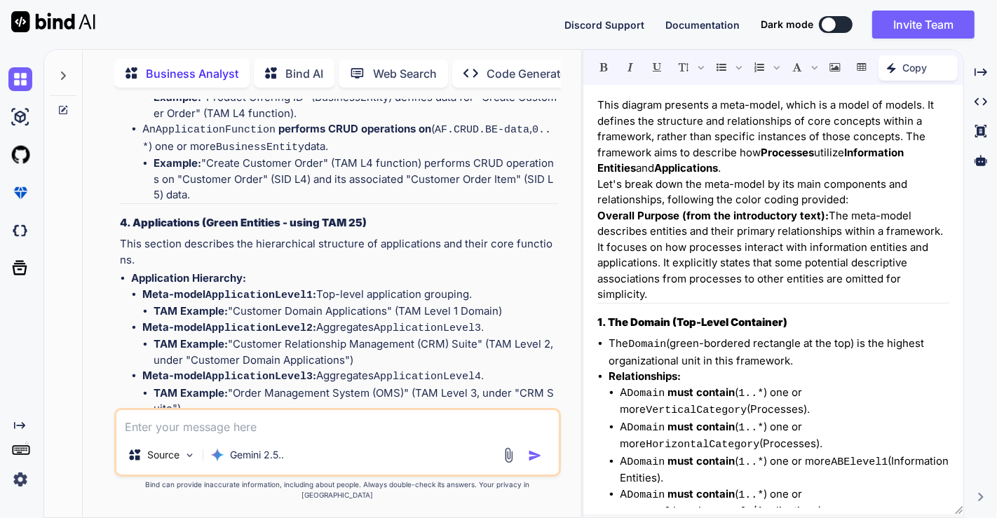
click at [459, 434] on li "TAM Example: "Order Capture Module" (TAM Level 4, under "OMS")" at bounding box center [356, 442] width 405 height 16
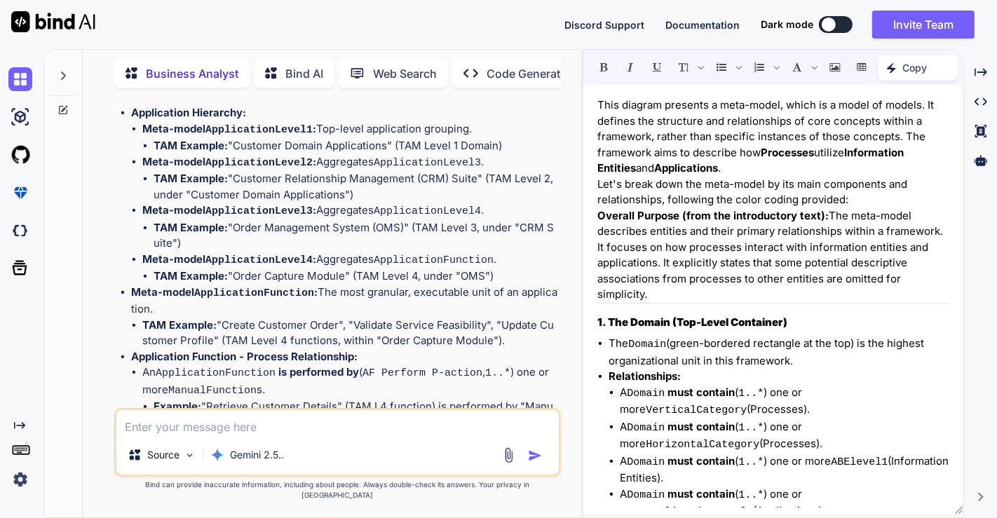
scroll to position [3933, 0]
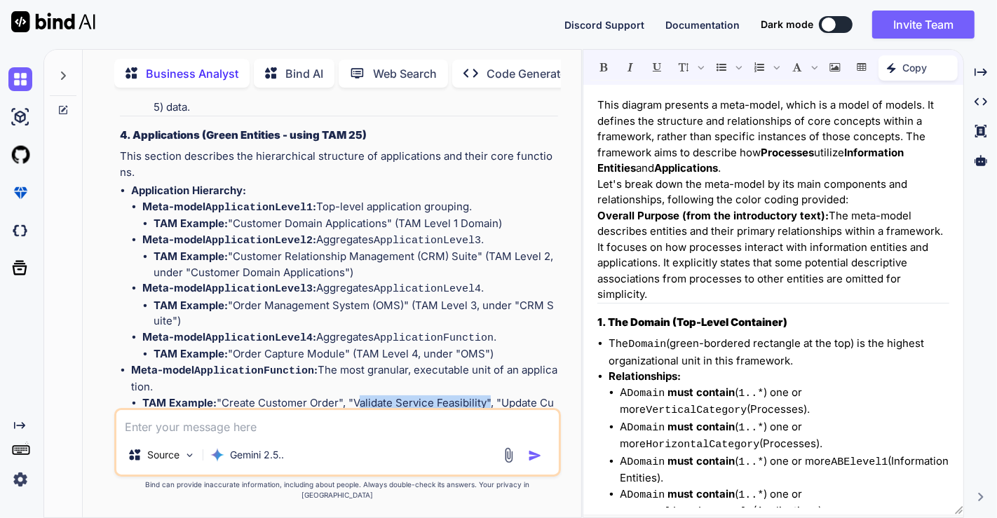
drag, startPoint x: 353, startPoint y: 260, endPoint x: 485, endPoint y: 262, distance: 131.8
click at [485, 395] on li "TAM Example: "Create Customer Order", "Validate Service Feasibility", "Update C…" at bounding box center [350, 411] width 416 height 32
drag, startPoint x: 184, startPoint y: 276, endPoint x: 358, endPoint y: 276, distance: 174.6
click at [358, 395] on li "TAM Example: "Create Customer Order", "Validate Service Feasibility", "Update C…" at bounding box center [350, 411] width 416 height 32
click at [304, 395] on li "TAM Example: "Create Customer Order", "Validate Service Feasibility", "Update C…" at bounding box center [350, 411] width 416 height 32
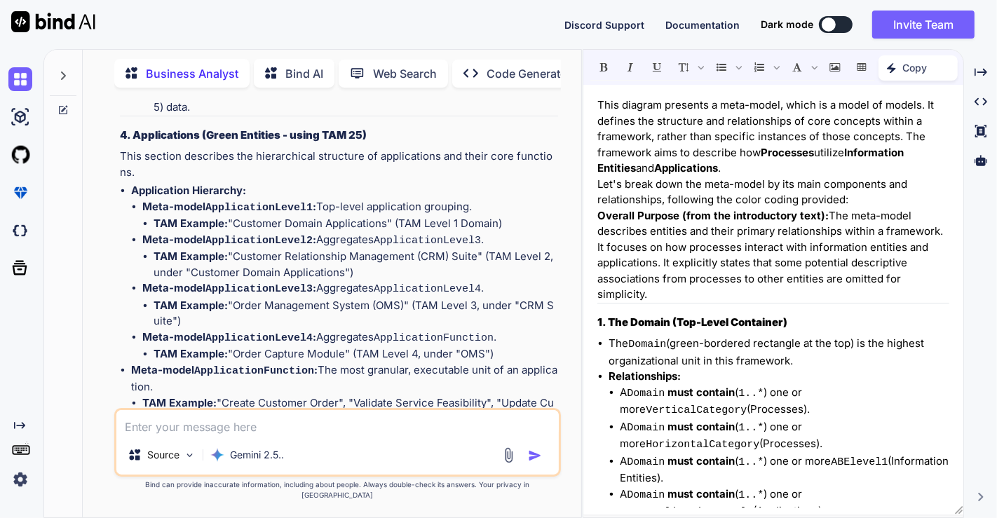
drag, startPoint x: 343, startPoint y: 273, endPoint x: 499, endPoint y: 273, distance: 155.7
click at [499, 395] on li "TAM Example: "Create Customer Order", "Validate Service Feasibility", "Update C…" at bounding box center [350, 411] width 416 height 32
click at [480, 395] on li "TAM Example: "Create Customer Order", "Validate Service Feasibility", "Update C…" at bounding box center [350, 411] width 416 height 32
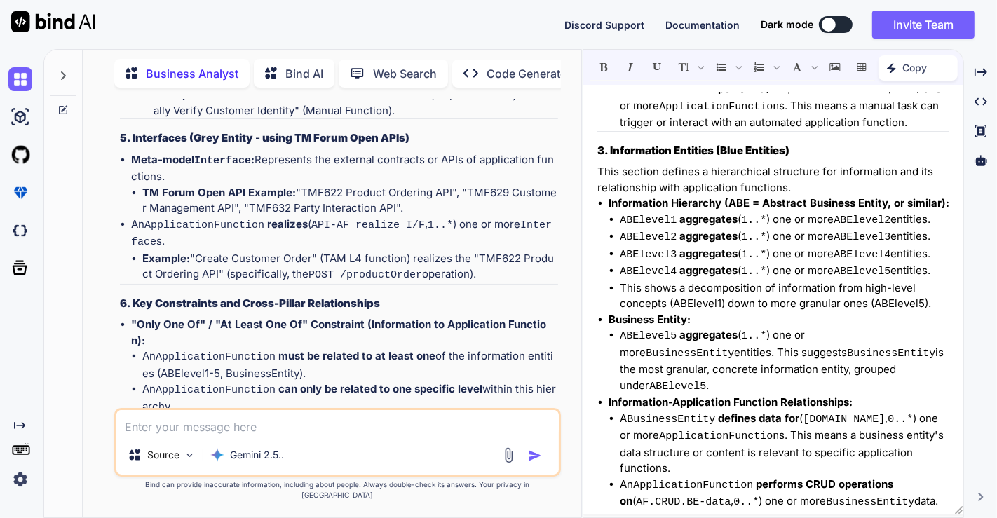
scroll to position [857, 0]
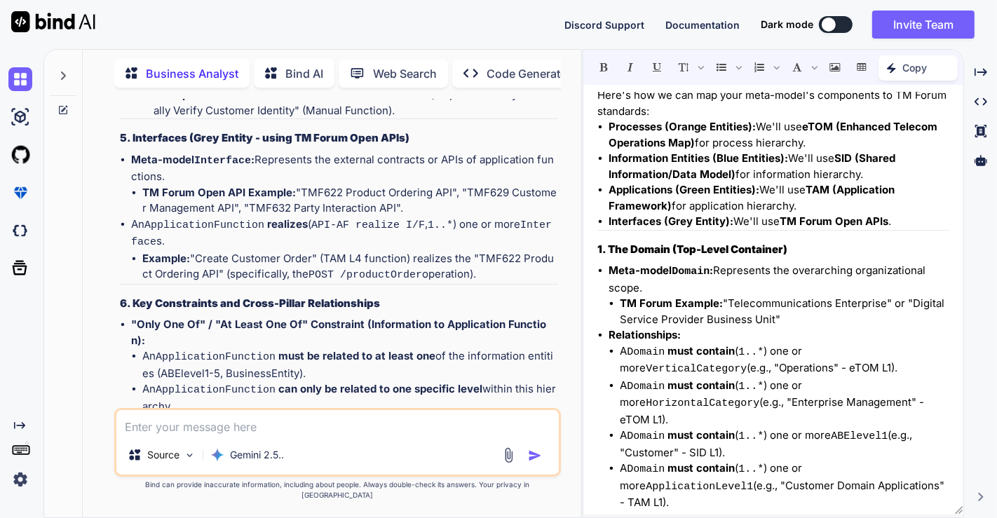
scroll to position [0, 0]
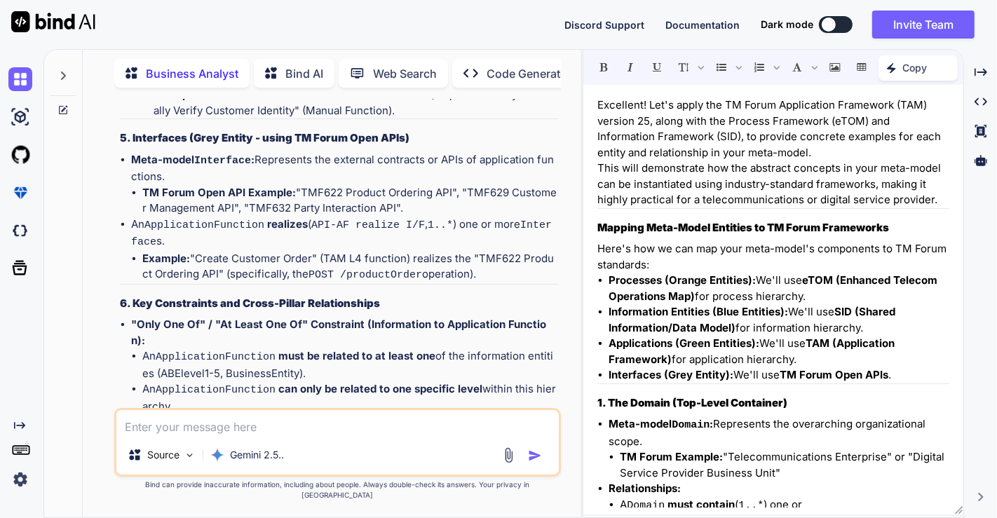
click at [867, 153] on p "Excellent! Let's apply the TM Forum Application Framework (TAM) version 25, alo…" at bounding box center [773, 128] width 352 height 63
click at [978, 131] on icon at bounding box center [980, 131] width 11 height 13
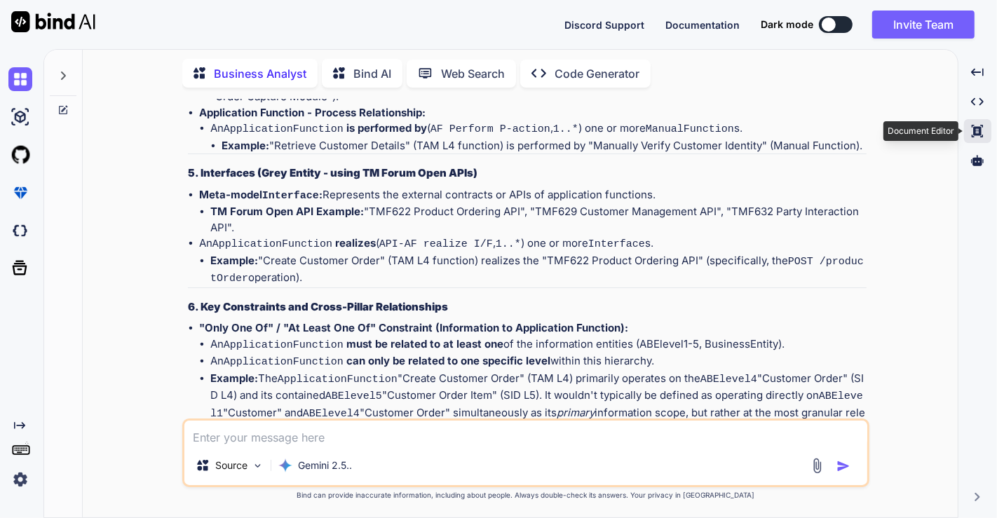
click at [978, 131] on icon at bounding box center [977, 131] width 11 height 13
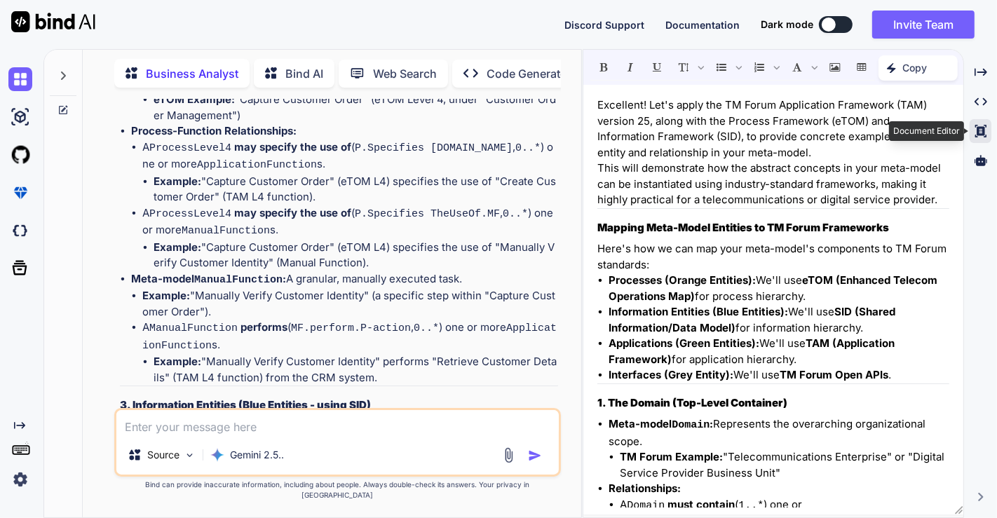
scroll to position [4323, 0]
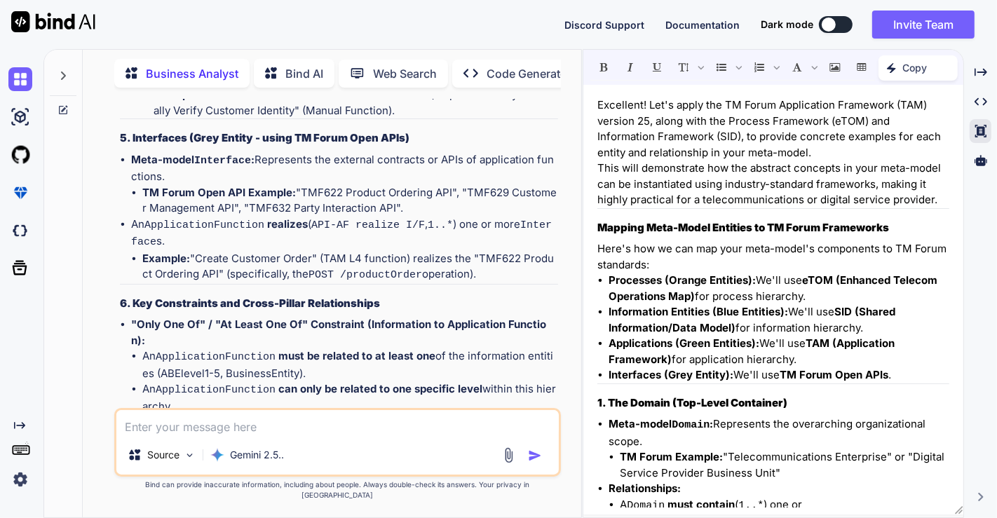
click at [718, 197] on p "This will demonstrate how the abstract concepts in your meta-model can be insta…" at bounding box center [773, 185] width 352 height 48
click at [978, 100] on icon at bounding box center [981, 102] width 13 height 8
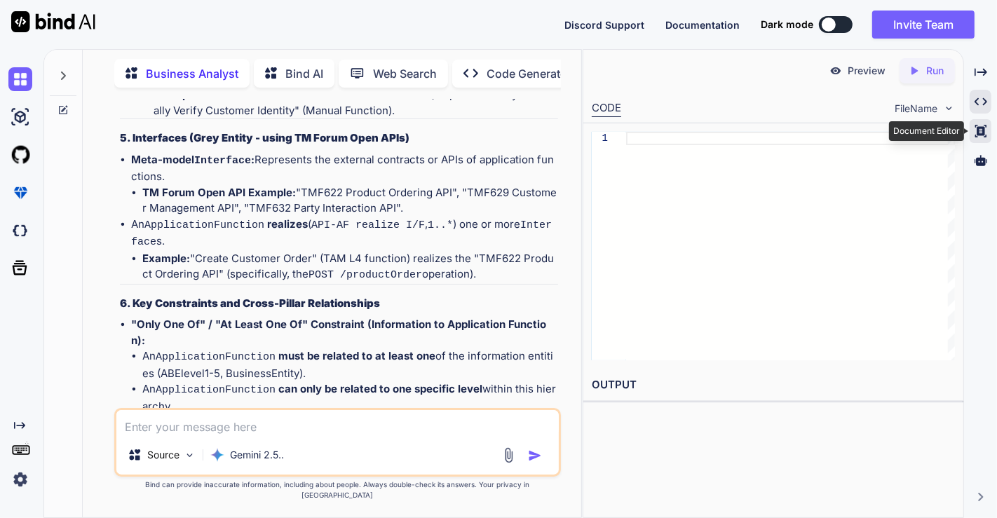
click at [982, 133] on icon at bounding box center [980, 131] width 11 height 13
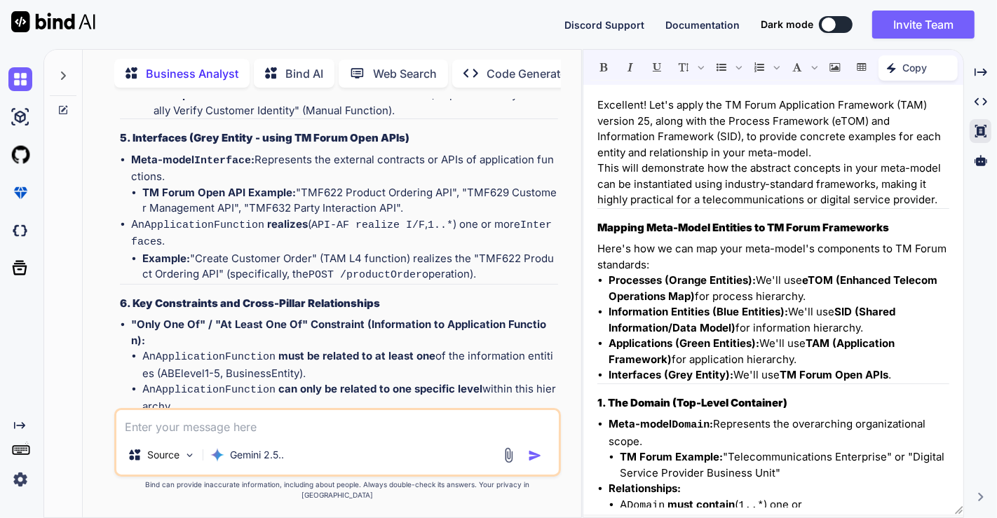
click at [22, 478] on img at bounding box center [20, 480] width 24 height 24
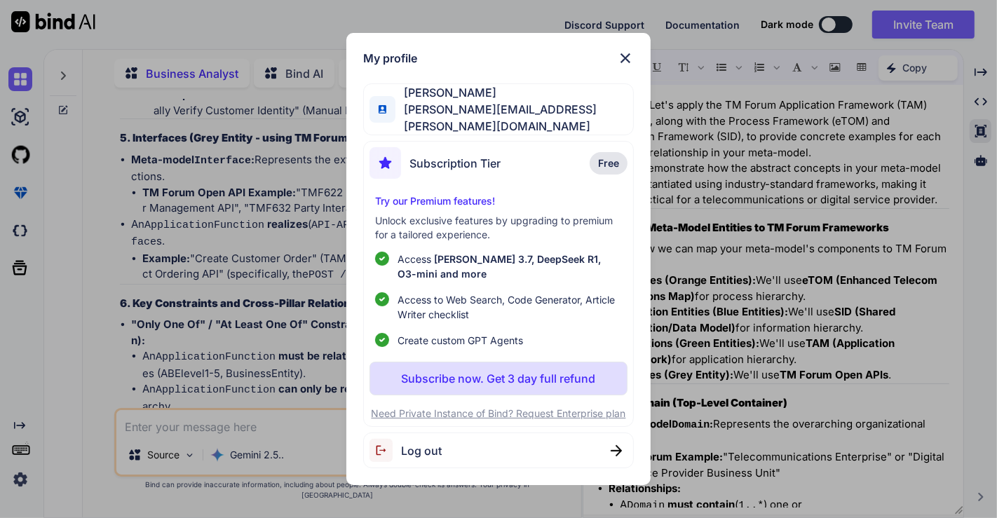
click at [627, 62] on img at bounding box center [625, 58] width 17 height 17
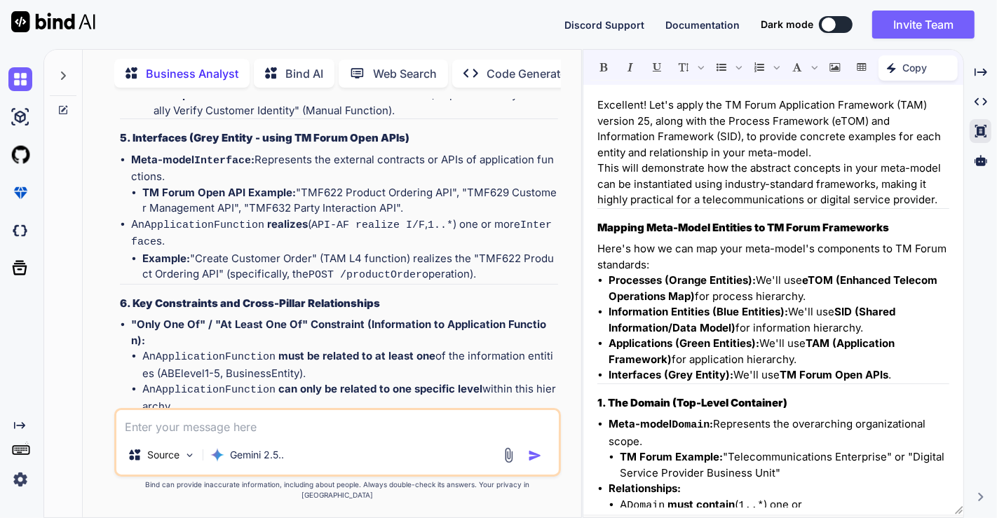
click at [694, 25] on span "Documentation" at bounding box center [702, 25] width 74 height 12
